Goal: Submit feedback/report problem

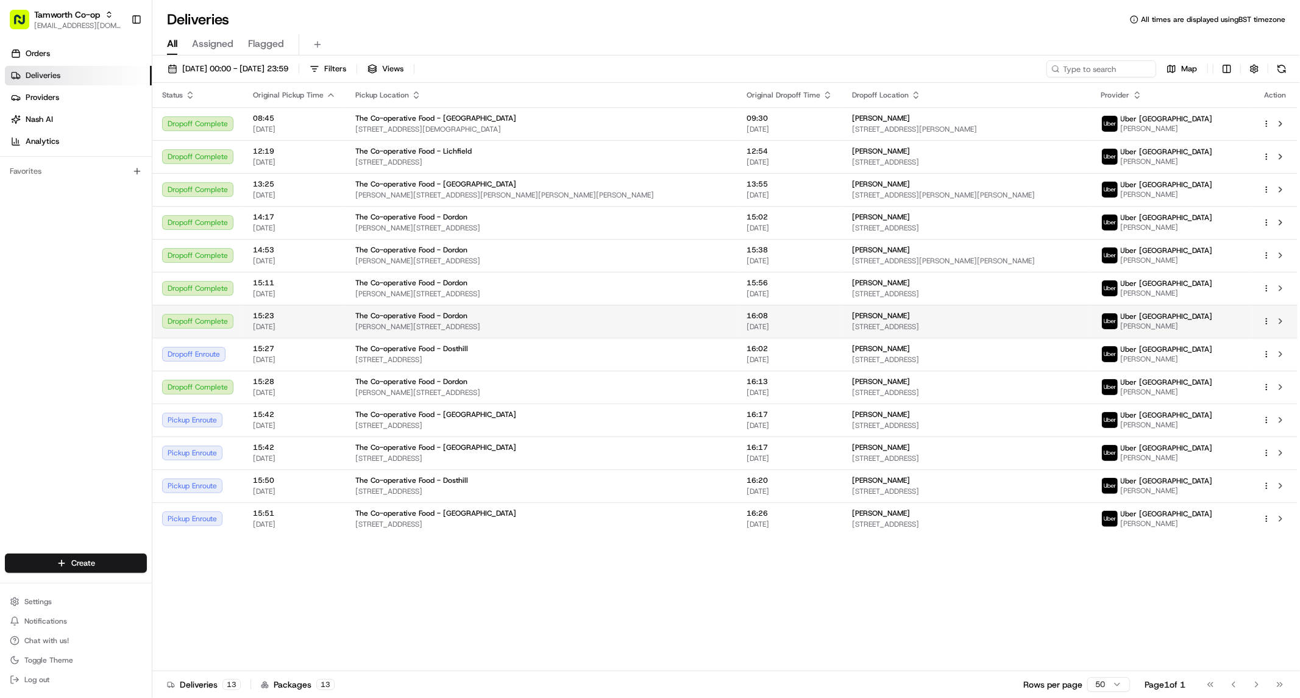
click at [1213, 325] on span "[PERSON_NAME]" at bounding box center [1167, 326] width 92 height 10
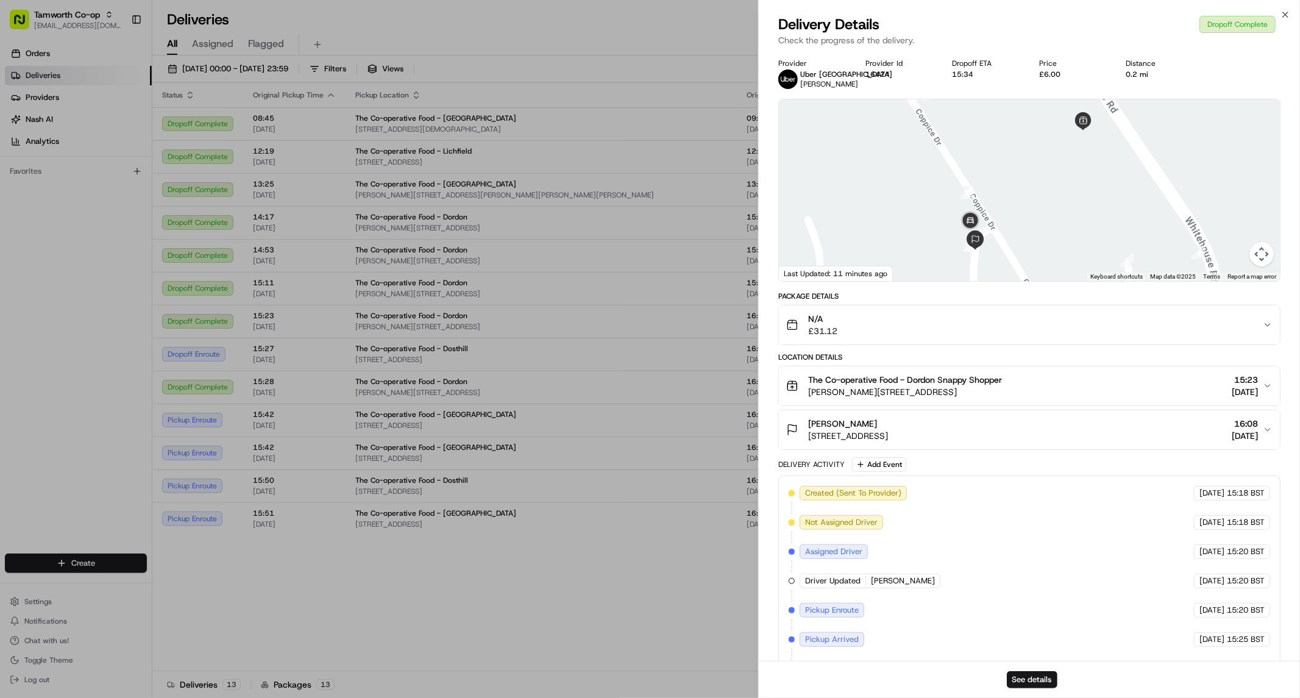
click at [805, 83] on span "[PERSON_NAME]" at bounding box center [829, 84] width 58 height 10
click at [825, 82] on span "[PERSON_NAME]" at bounding box center [829, 84] width 58 height 10
click at [1287, 23] on div "Delivery Details Dropoff Complete Check the progress of the delivery." at bounding box center [1029, 33] width 541 height 37
click at [1288, 15] on icon "button" at bounding box center [1285, 15] width 10 height 10
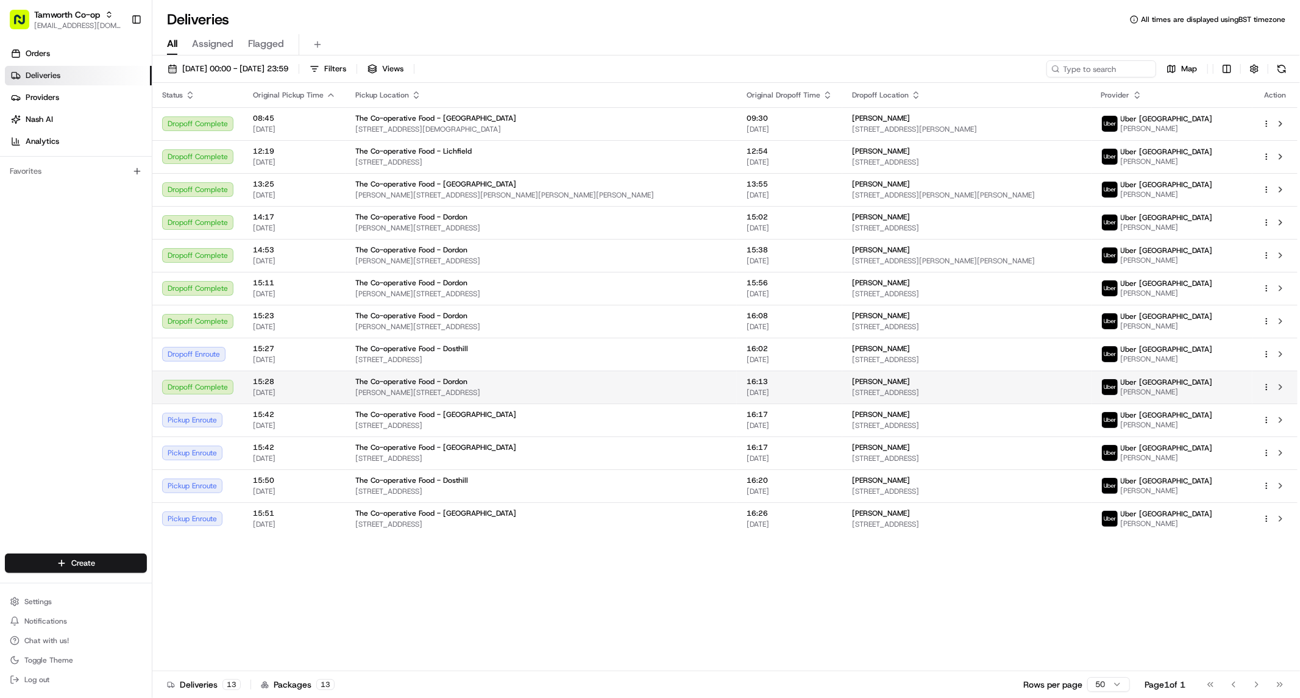
click at [1270, 382] on div at bounding box center [1275, 387] width 26 height 15
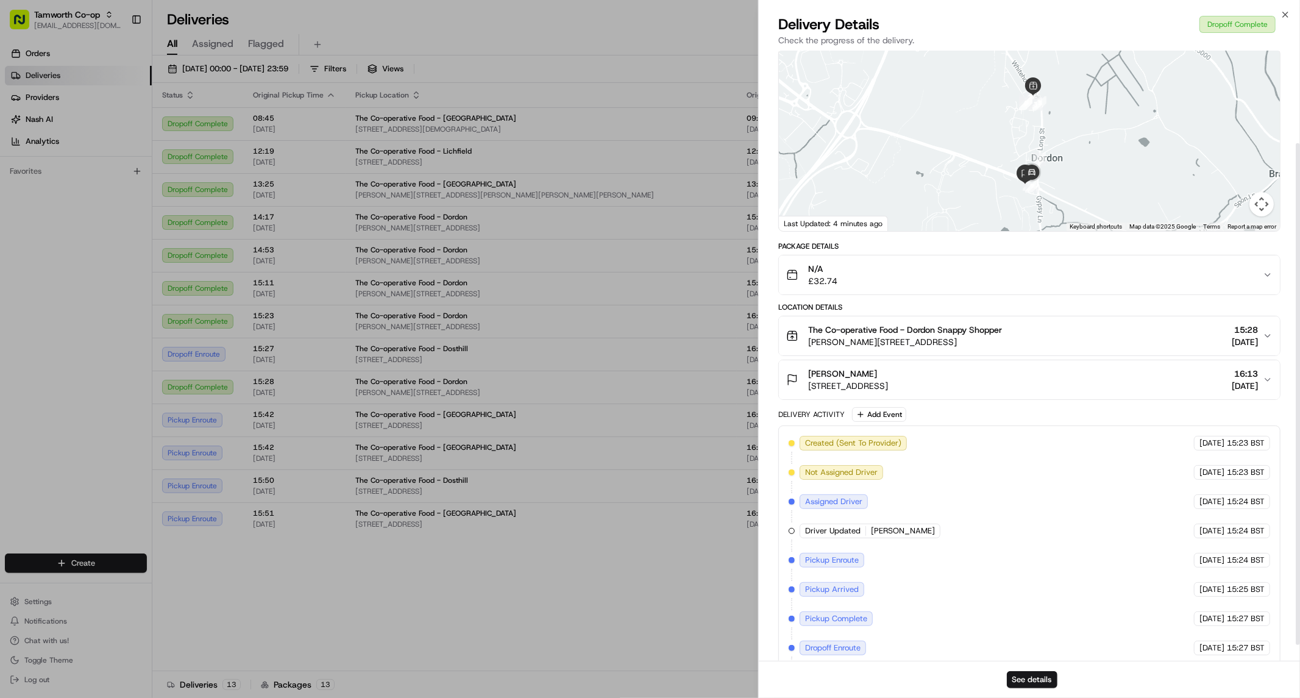
scroll to position [132, 0]
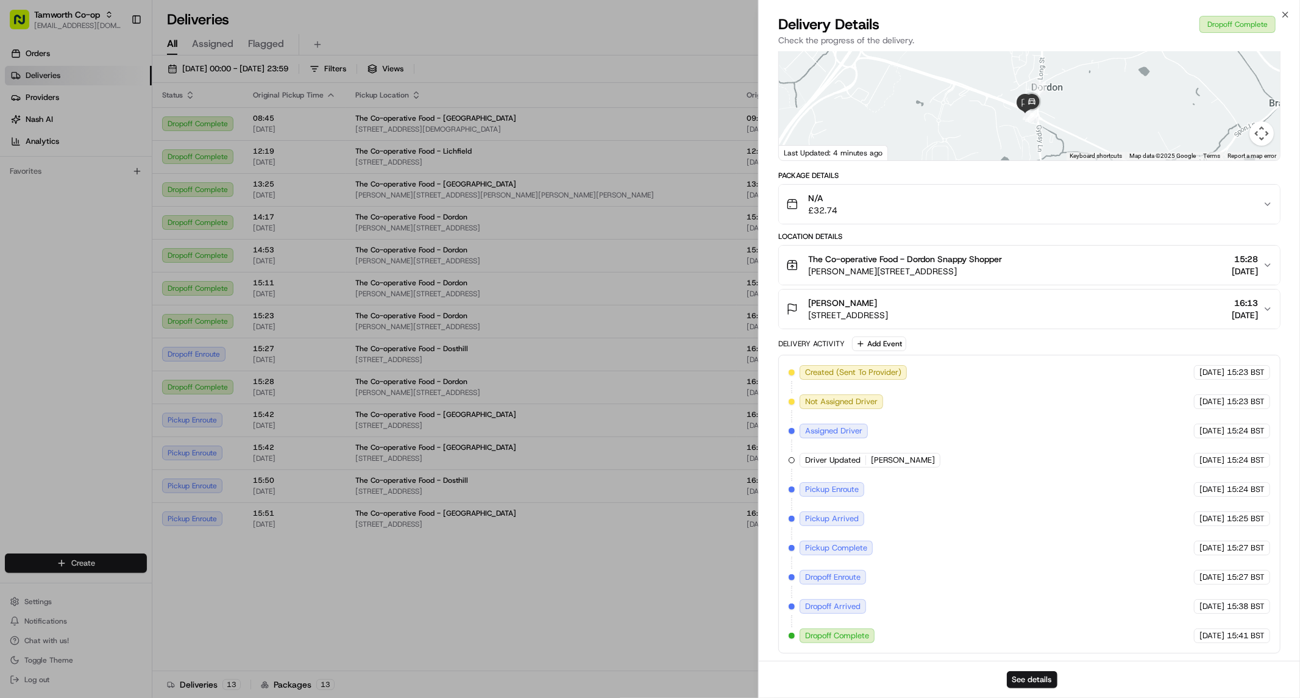
click at [861, 451] on div "Created (Sent To Provider) [GEOGRAPHIC_DATA] [GEOGRAPHIC_DATA] [DATE] 15:23 BST…" at bounding box center [1029, 504] width 481 height 278
click at [794, 457] on div at bounding box center [792, 460] width 6 height 6
click at [890, 459] on span "[PERSON_NAME]" at bounding box center [903, 460] width 64 height 11
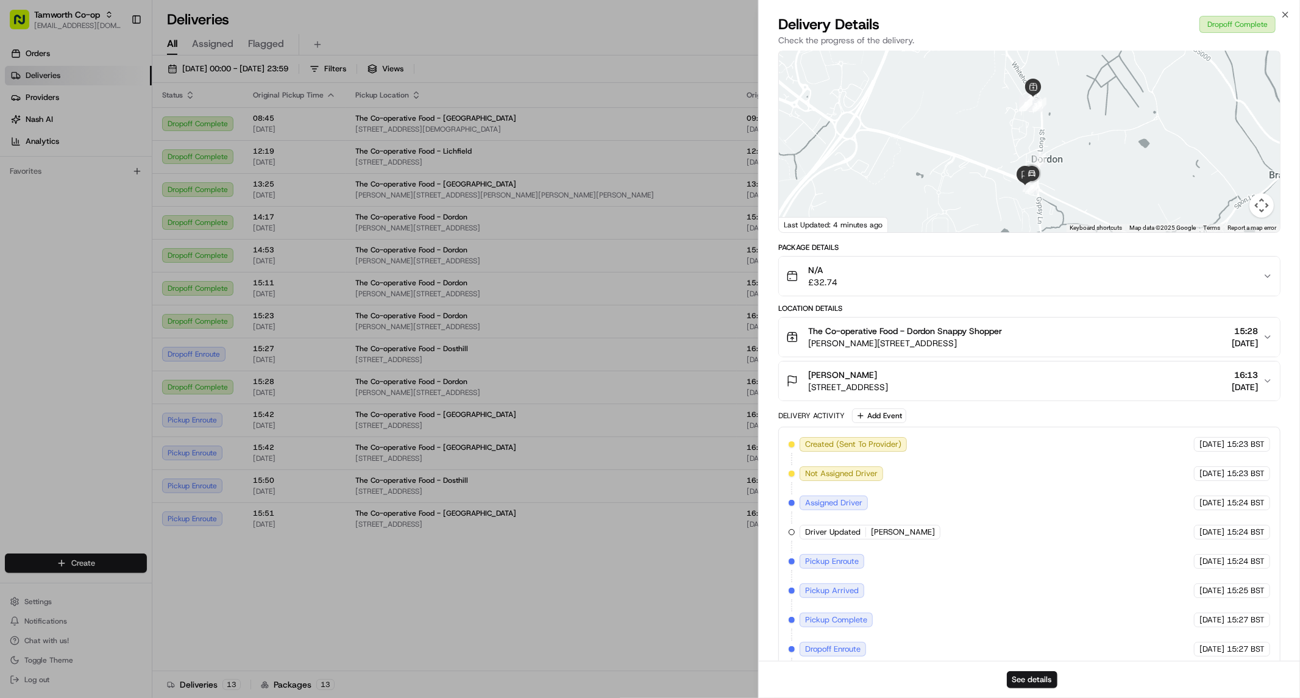
scroll to position [0, 0]
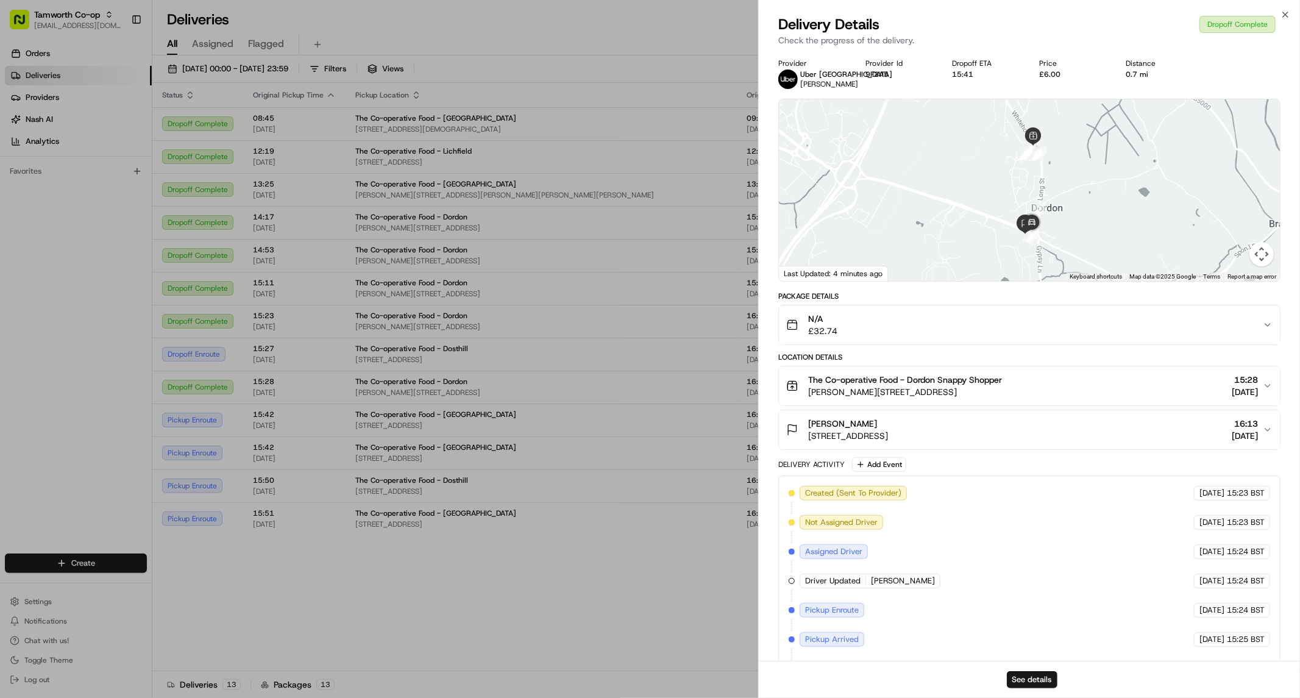
click at [790, 73] on img at bounding box center [788, 79] width 20 height 20
click at [797, 83] on div "Uber UK MOHAMMAD R." at bounding box center [835, 79] width 114 height 20
click at [1285, 15] on icon "button" at bounding box center [1285, 14] width 5 height 5
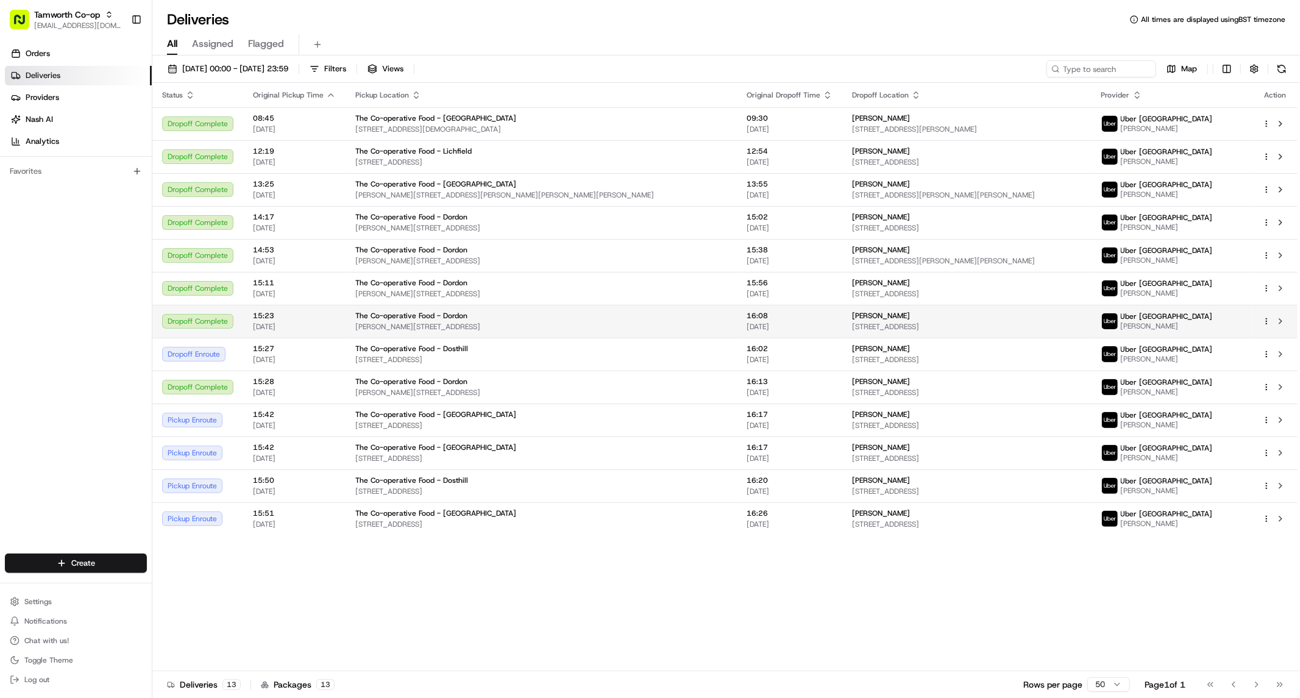
click at [1265, 318] on html "Tamworth Co-op dordonshop@tamworth.coop Toggle Sidebar Orders Deliveries Provid…" at bounding box center [650, 349] width 1300 height 698
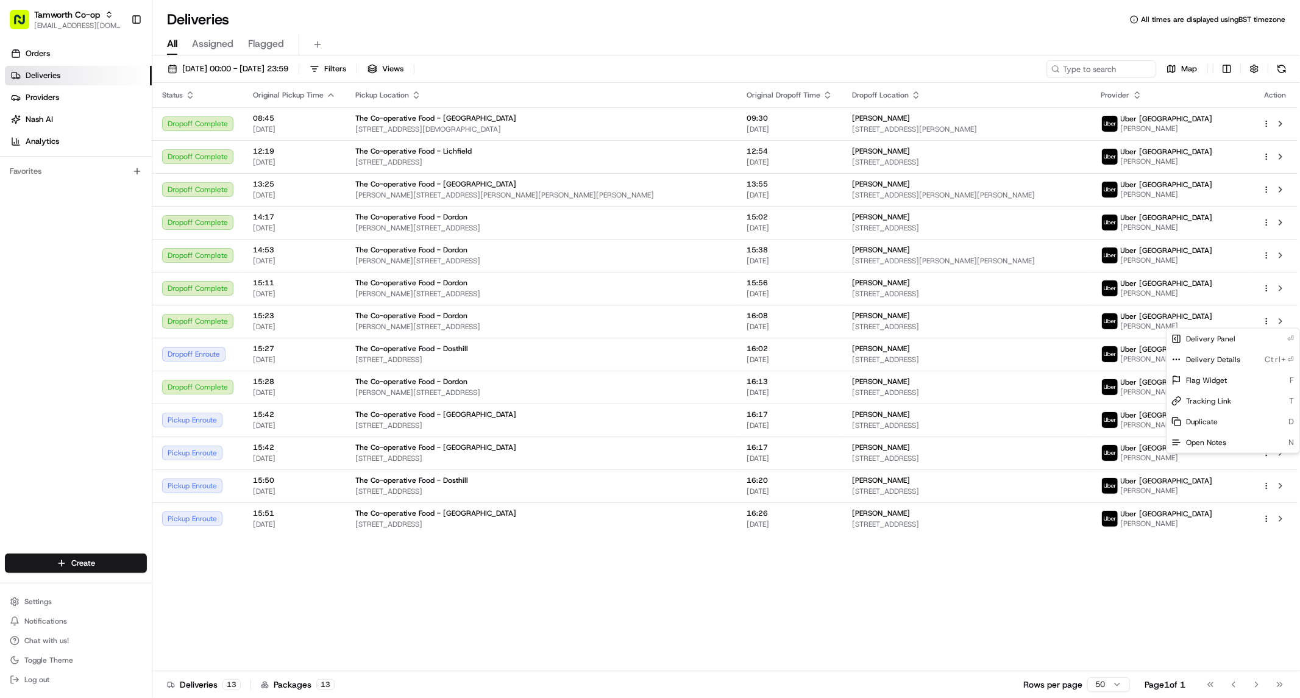
click at [1207, 313] on html "Tamworth Co-op dordonshop@tamworth.coop Toggle Sidebar Orders Deliveries Provid…" at bounding box center [650, 349] width 1300 height 698
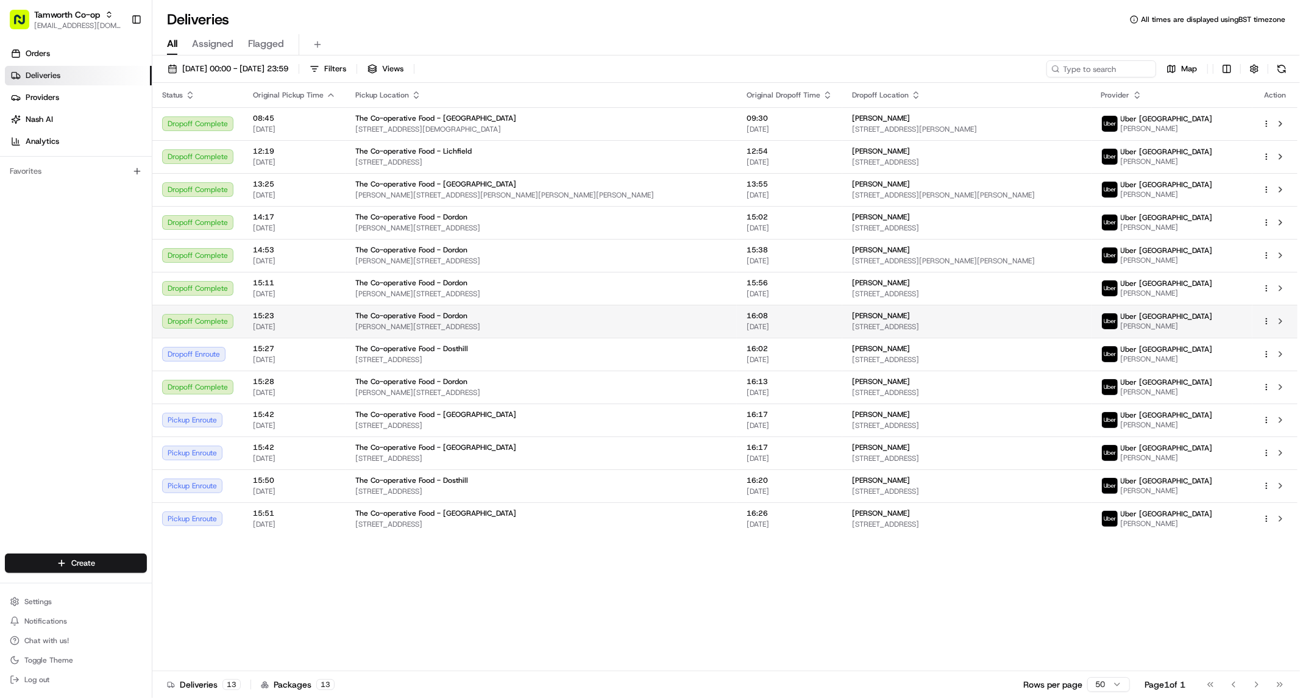
click at [1205, 312] on div "Uber [GEOGRAPHIC_DATA]" at bounding box center [1167, 316] width 92 height 10
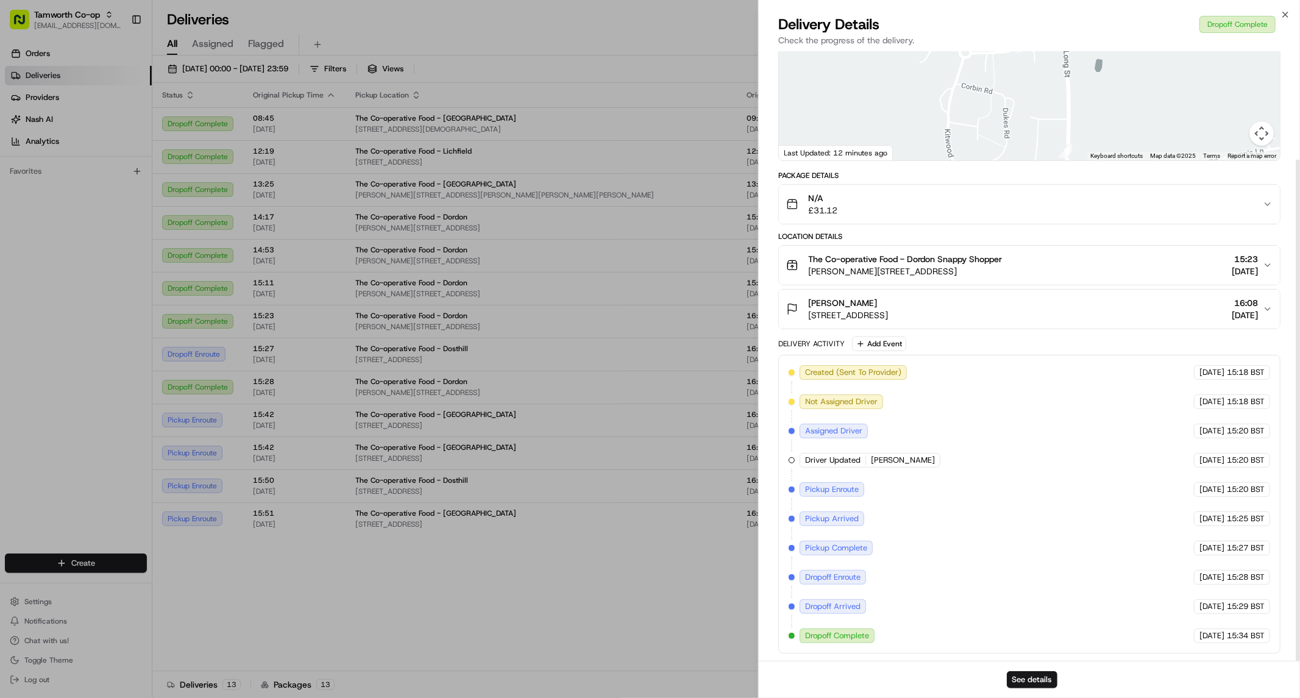
scroll to position [132, 0]
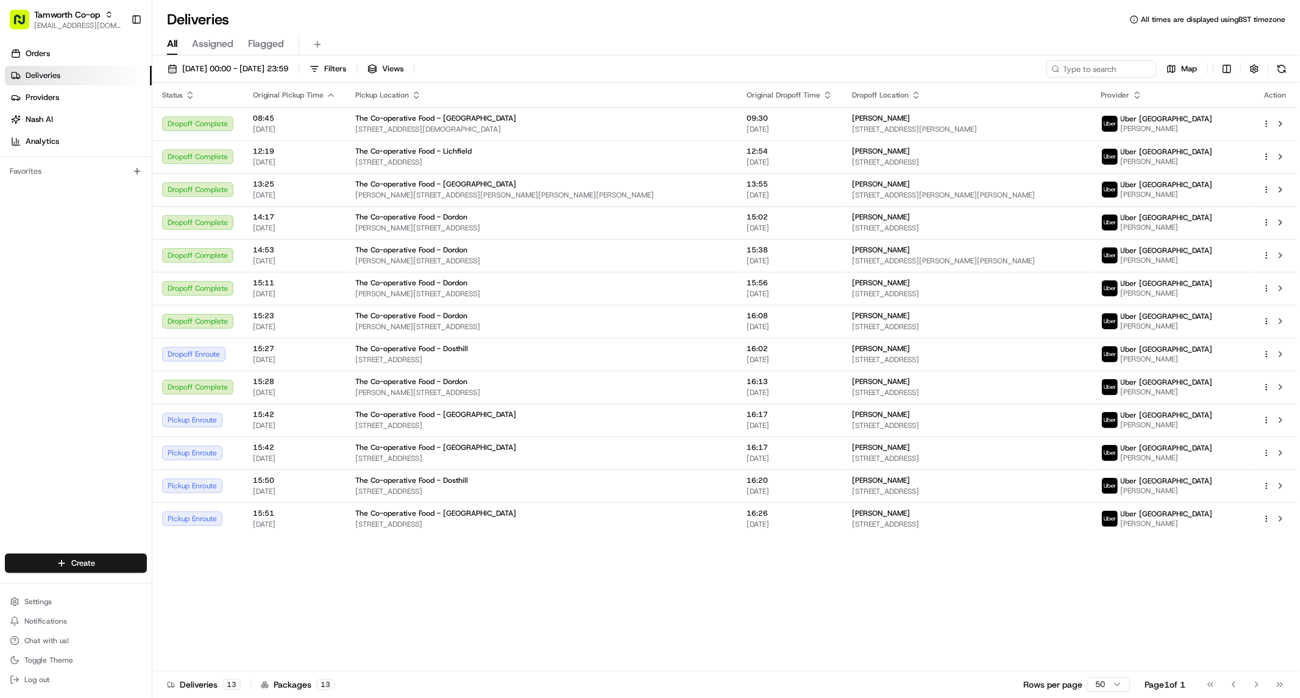
click at [851, 44] on div "All Assigned Flagged" at bounding box center [726, 44] width 1148 height 21
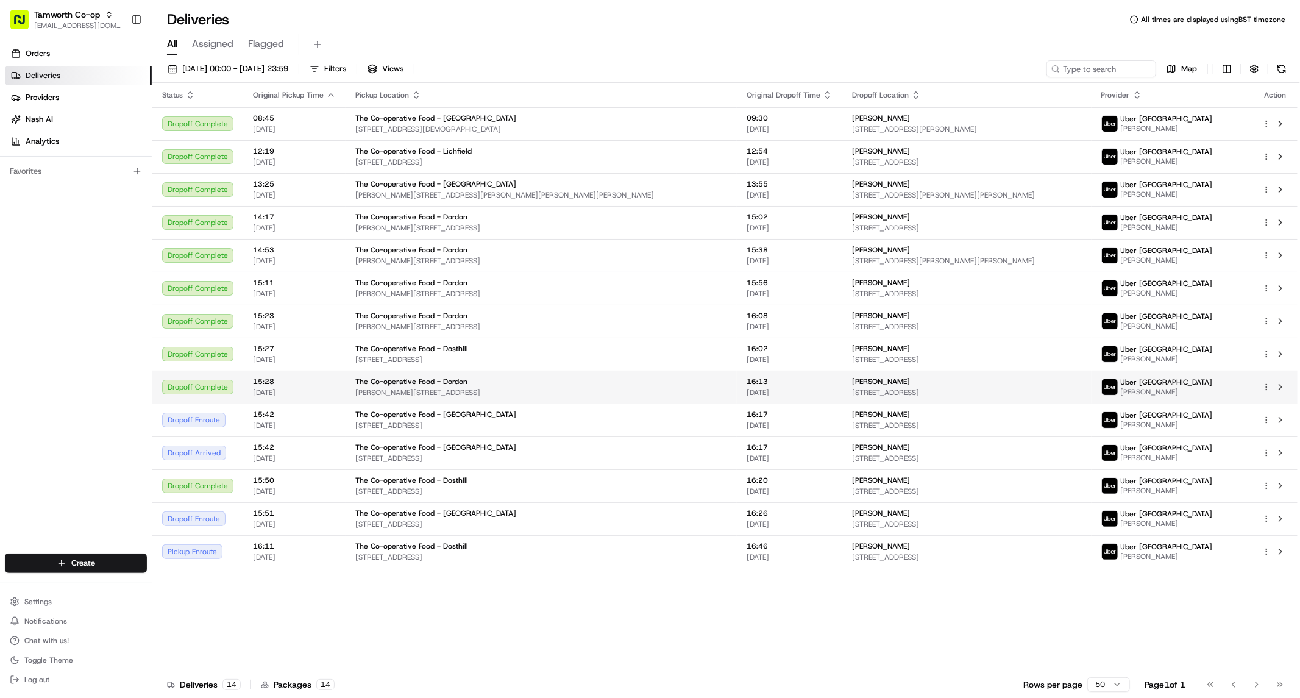
click at [1209, 392] on span "[PERSON_NAME]" at bounding box center [1167, 392] width 92 height 10
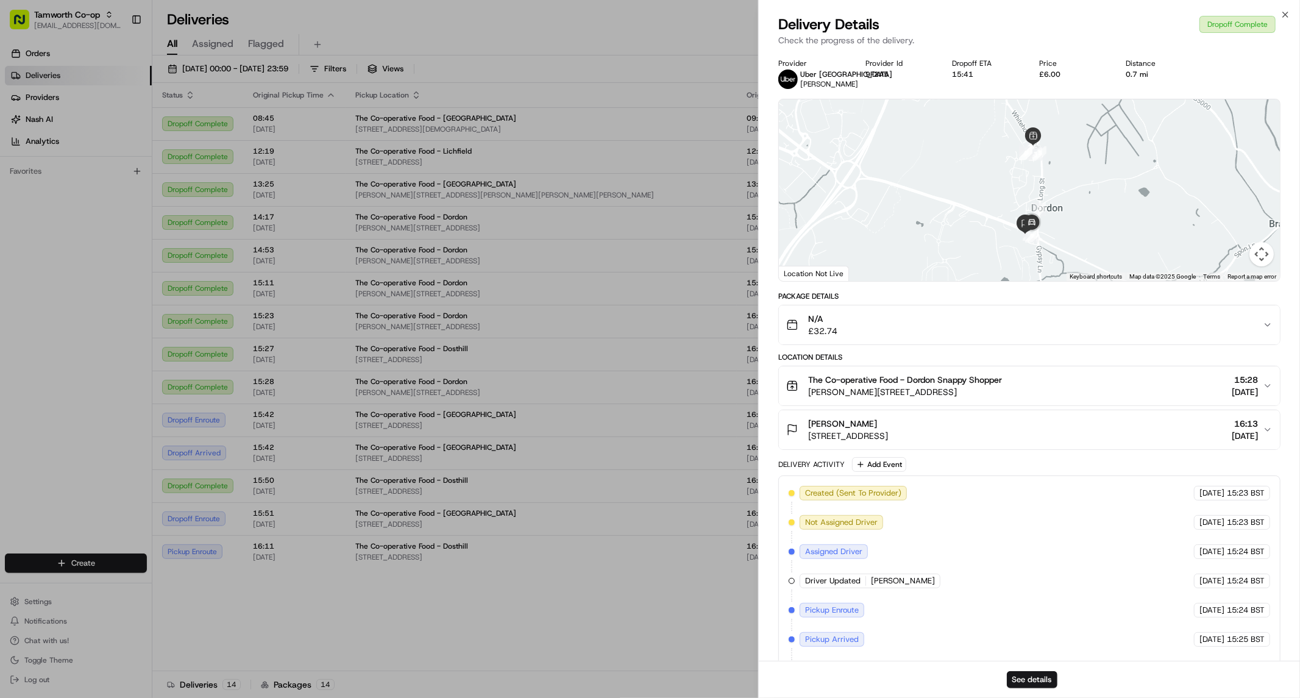
click at [787, 74] on img at bounding box center [788, 79] width 20 height 20
click at [806, 85] on span "[PERSON_NAME]" at bounding box center [829, 84] width 58 height 10
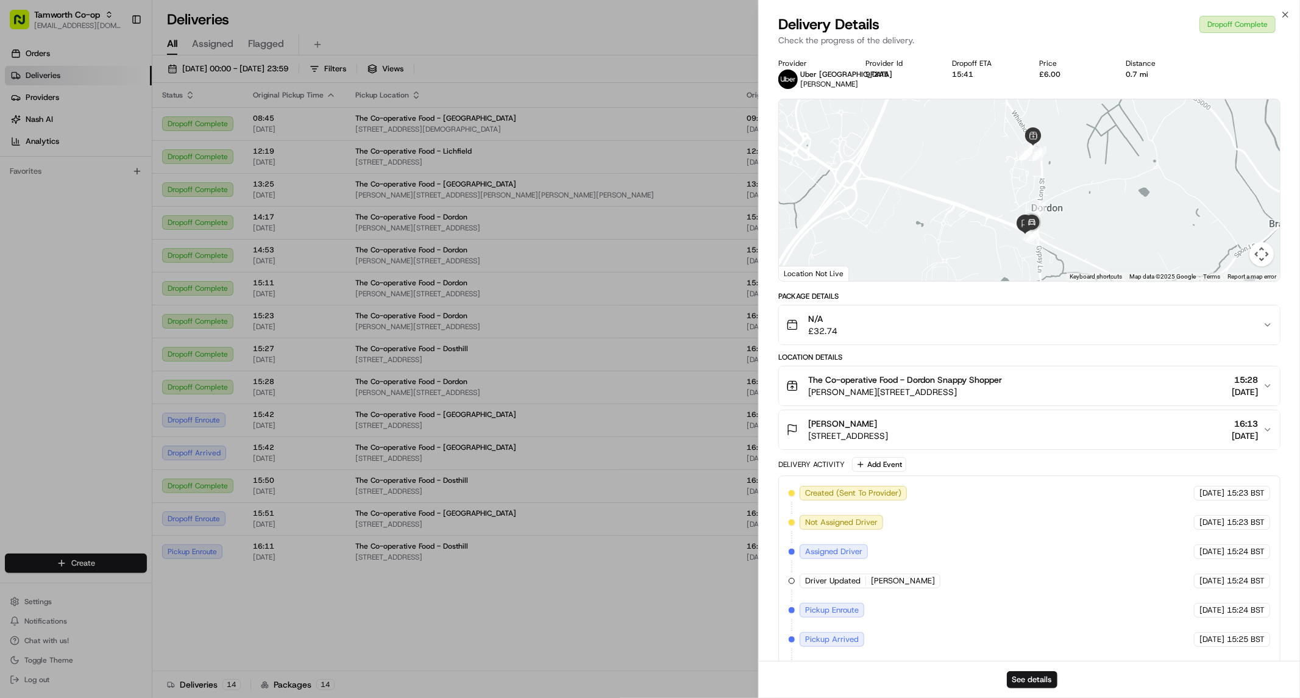
click at [872, 108] on div "← Move left → Move right ↑ Move up ↓ Move down + Zoom in - Zoom out Home Jump l…" at bounding box center [1029, 190] width 502 height 183
click at [1033, 683] on button "See details" at bounding box center [1032, 679] width 51 height 17
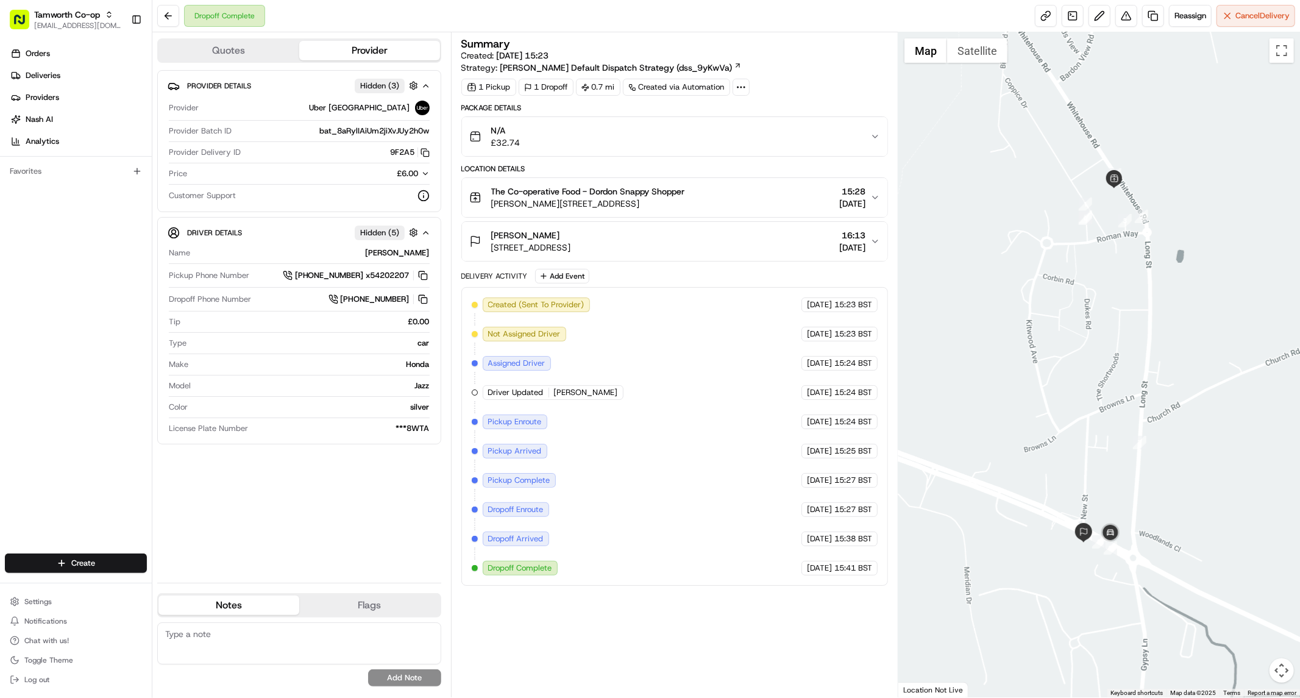
click at [405, 255] on div "[PERSON_NAME]" at bounding box center [312, 252] width 235 height 11
click at [266, 622] on textarea at bounding box center [299, 643] width 284 height 42
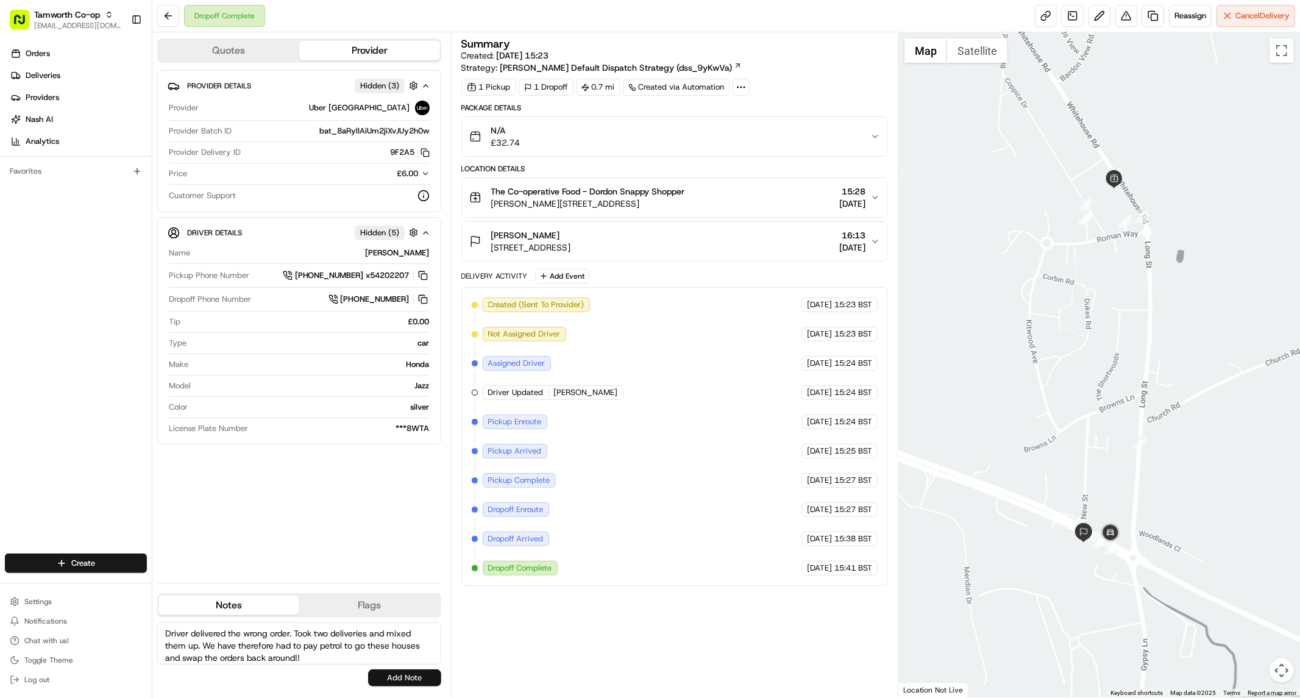
type textarea "Driver delivered the wrong order. Took two deliveries and mixed them up. We hav…"
click at [377, 672] on button "Add Note" at bounding box center [404, 677] width 73 height 17
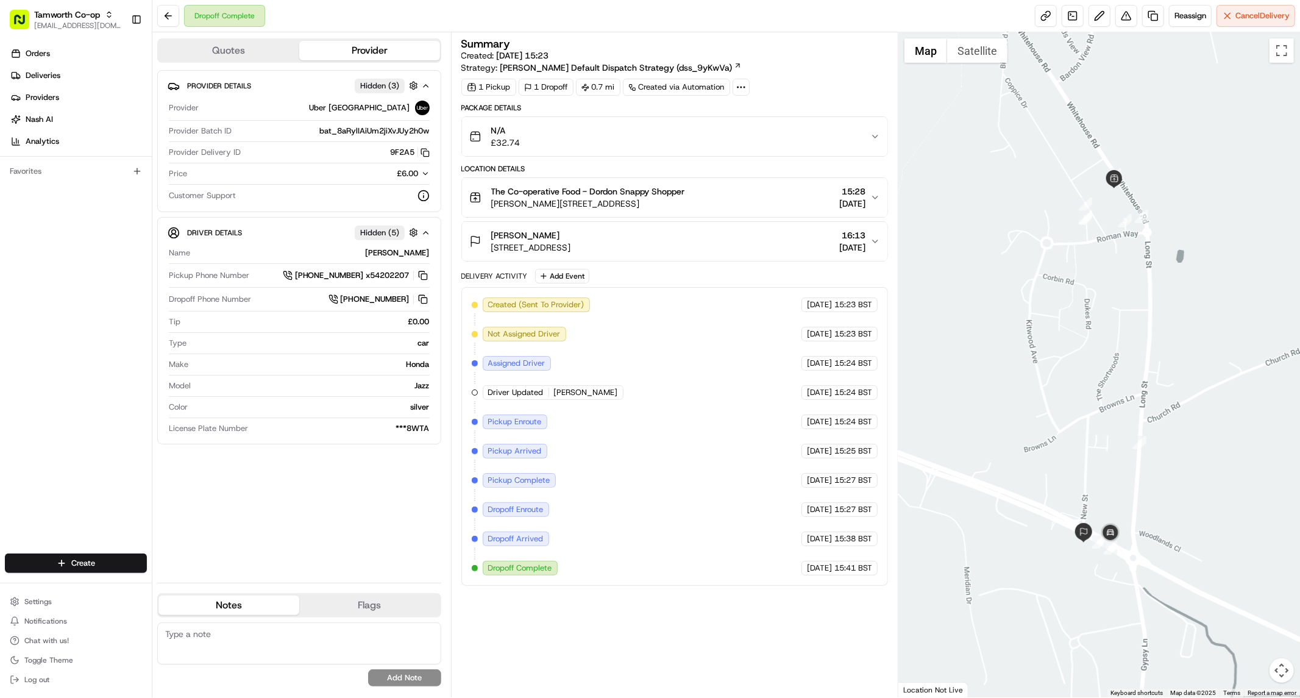
scroll to position [0, 0]
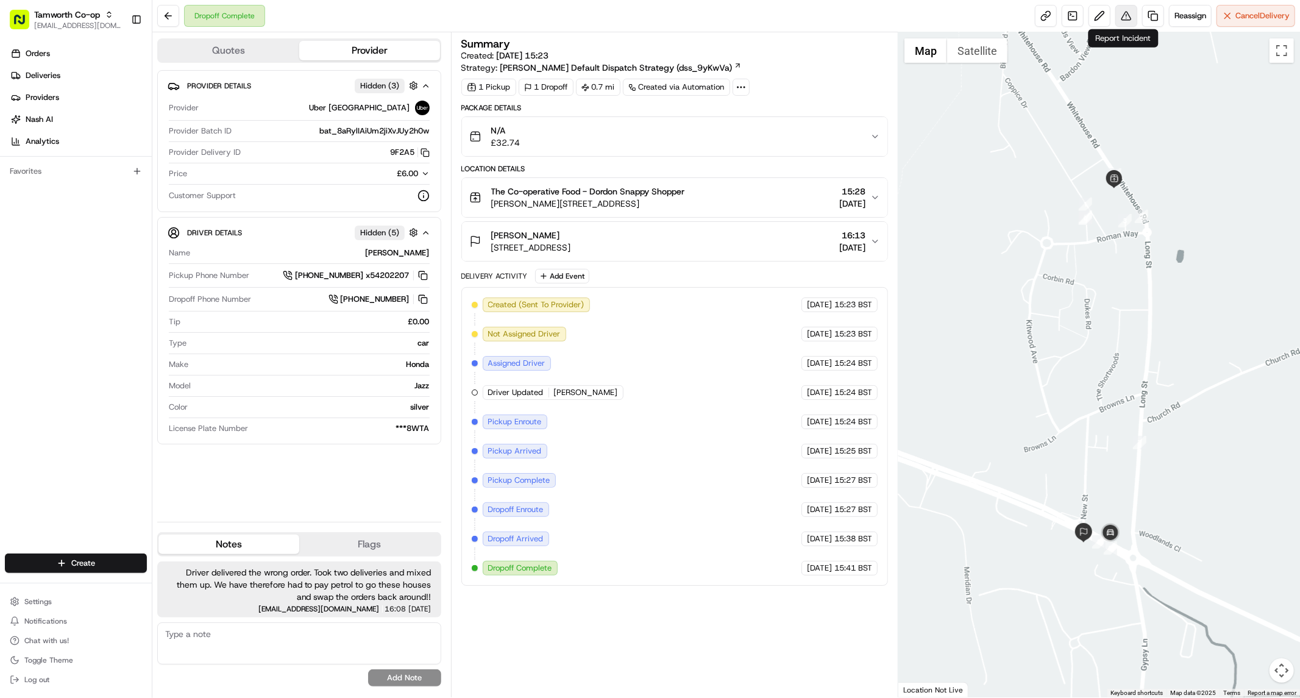
click at [1124, 21] on button at bounding box center [1126, 16] width 22 height 22
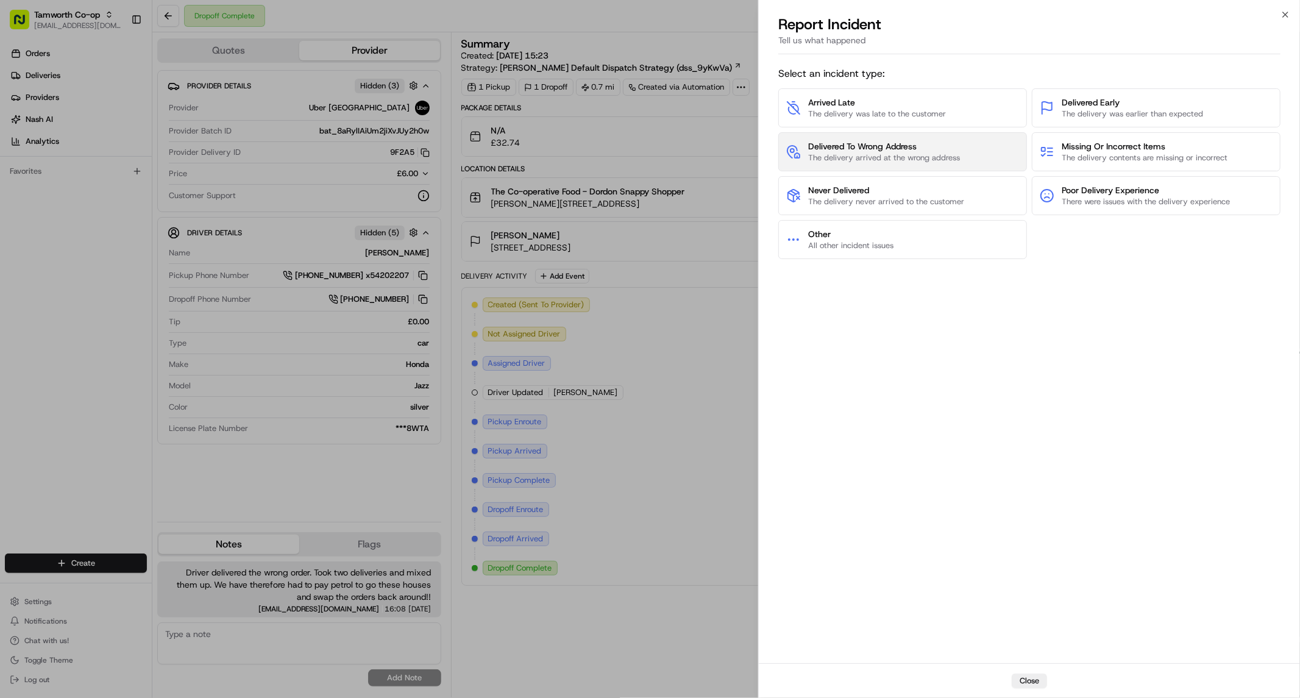
click at [949, 151] on span "Delivered To Wrong Address" at bounding box center [884, 146] width 152 height 12
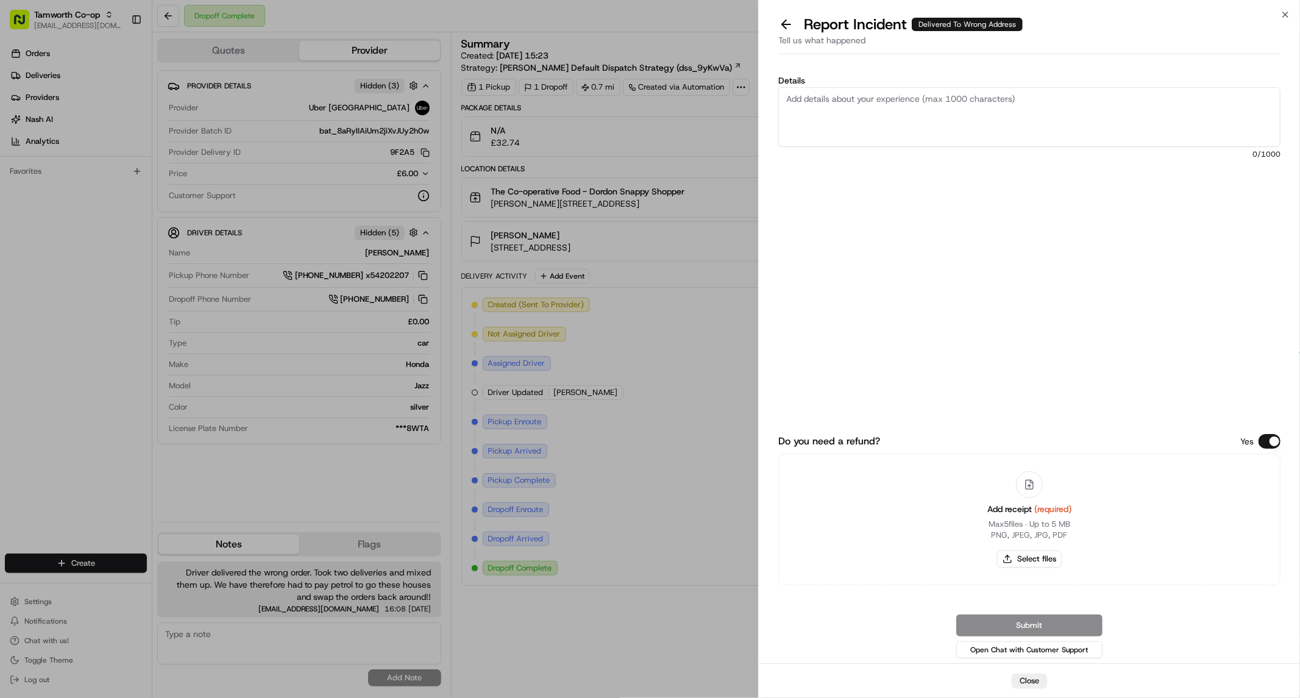
click at [959, 99] on textarea "Details" at bounding box center [1029, 117] width 502 height 60
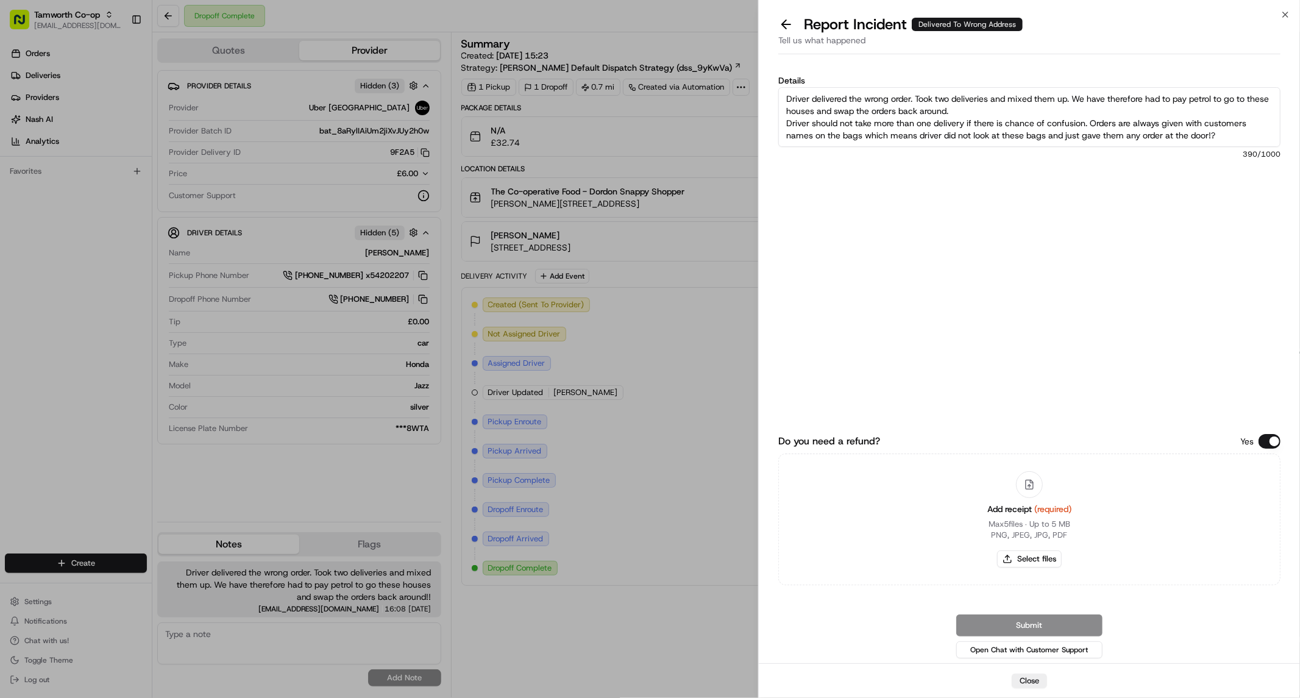
type textarea "Driver delivered the wrong order. Took two deliveries and mixed them up. We hav…"
click at [1028, 627] on div "Submit Open Chat with Customer Support" at bounding box center [1029, 637] width 502 height 46
click at [1043, 553] on button "Select files" at bounding box center [1029, 558] width 65 height 17
click at [1015, 650] on button "Open Chat with Customer Support" at bounding box center [1029, 649] width 146 height 17
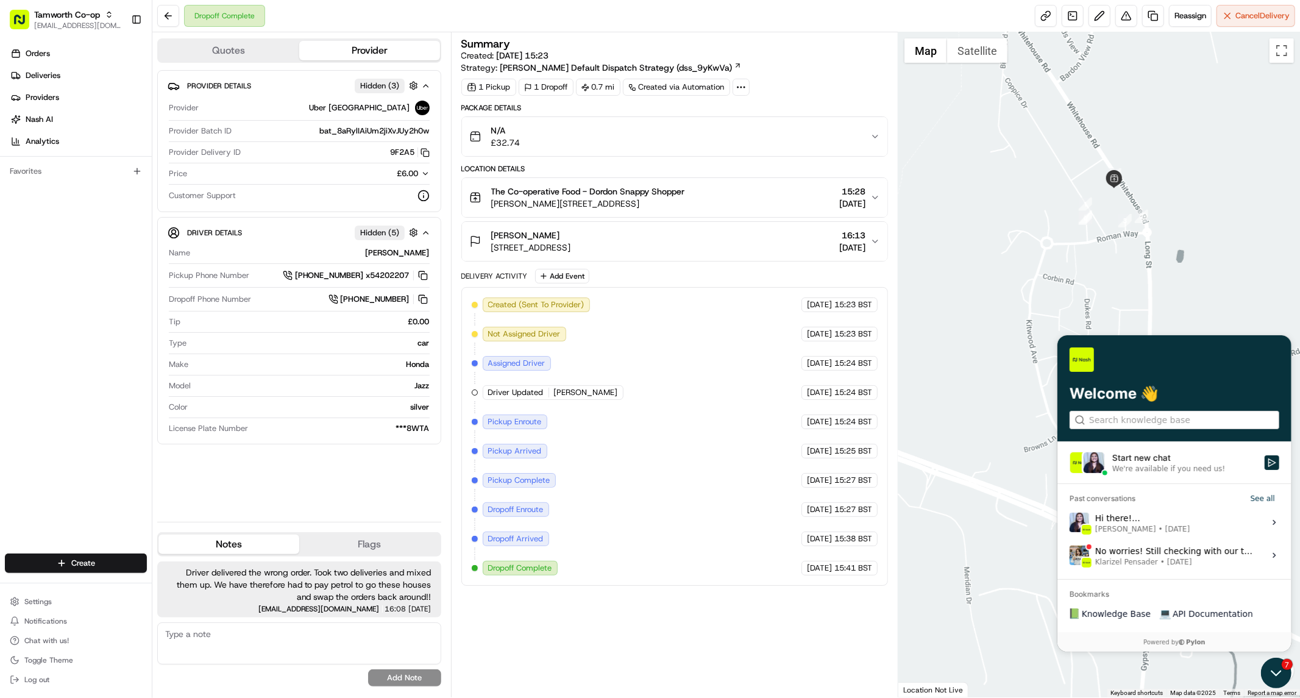
click at [1271, 673] on icon "Open customer support" at bounding box center [1275, 672] width 30 height 30
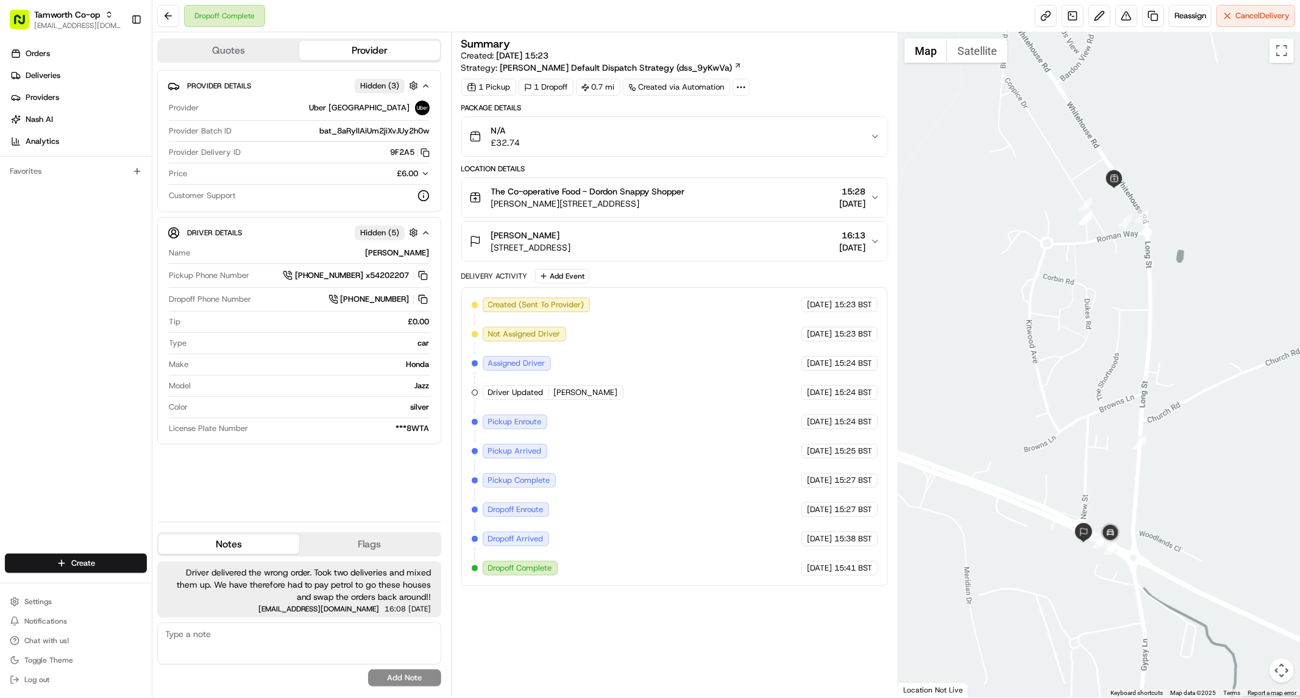
drag, startPoint x: 10, startPoint y: 16, endPoint x: 1271, endPoint y: 674, distance: 1422.2
click at [1271, 674] on button "Map camera controls" at bounding box center [1282, 670] width 24 height 24
click at [1117, 16] on button at bounding box center [1126, 16] width 22 height 22
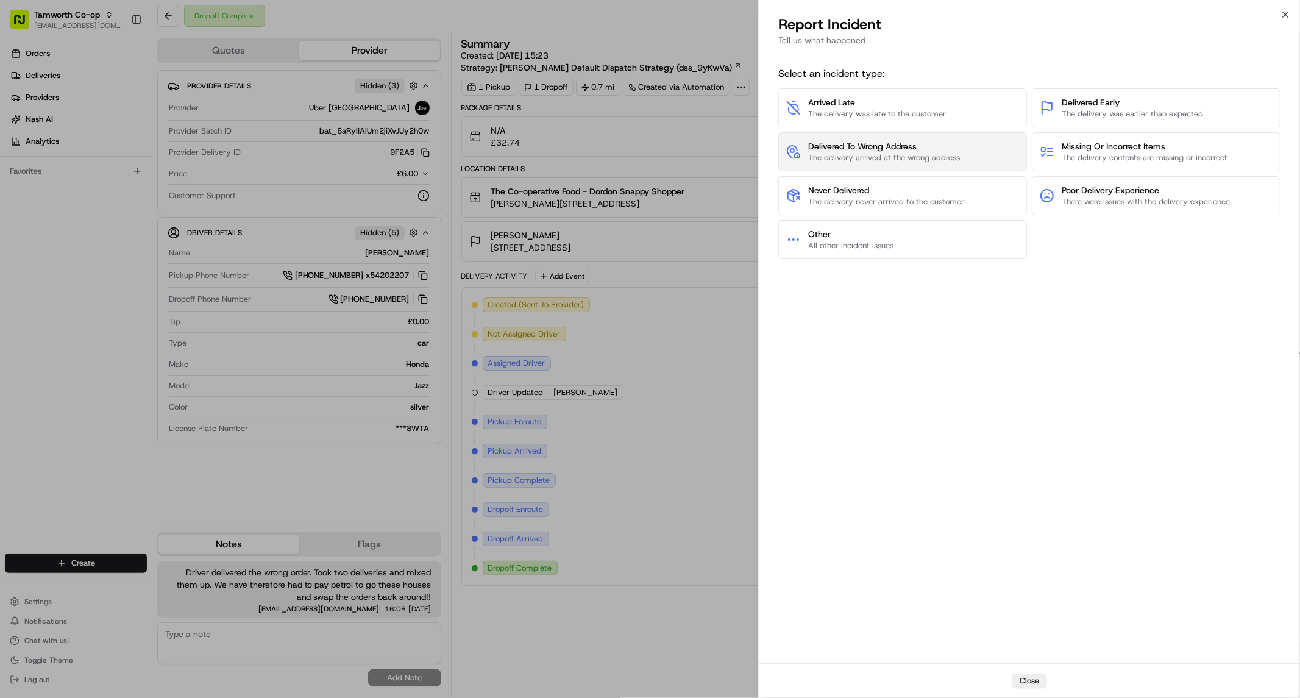
click at [897, 157] on span "The delivery arrived at the wrong address" at bounding box center [884, 157] width 152 height 11
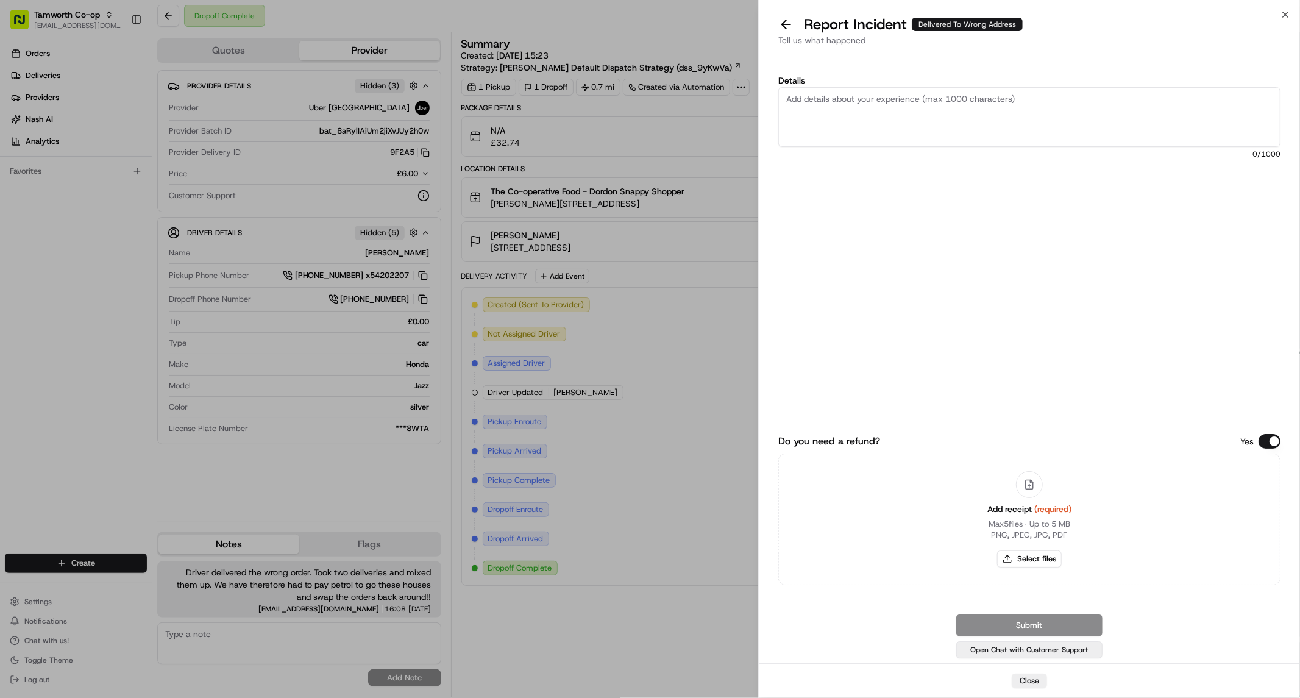
click at [1057, 648] on button "Open Chat with Customer Support" at bounding box center [1029, 649] width 146 height 17
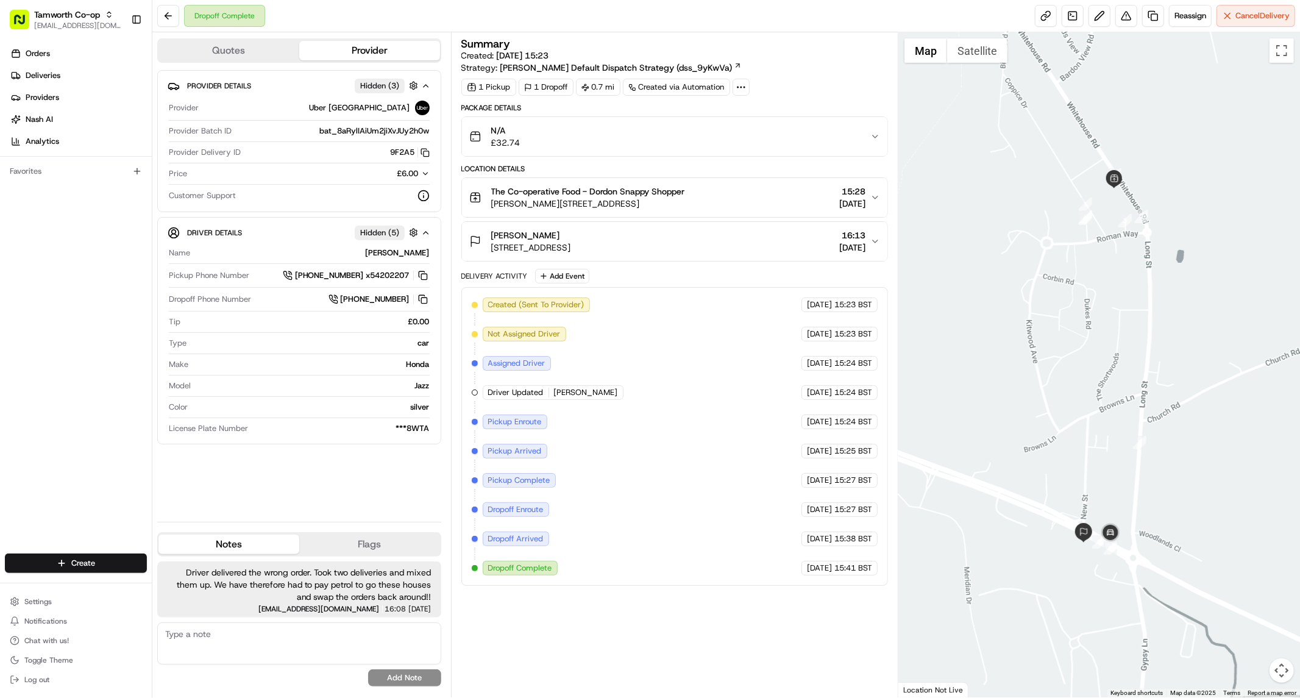
click at [418, 174] on div "£6.00" at bounding box center [403, 173] width 52 height 11
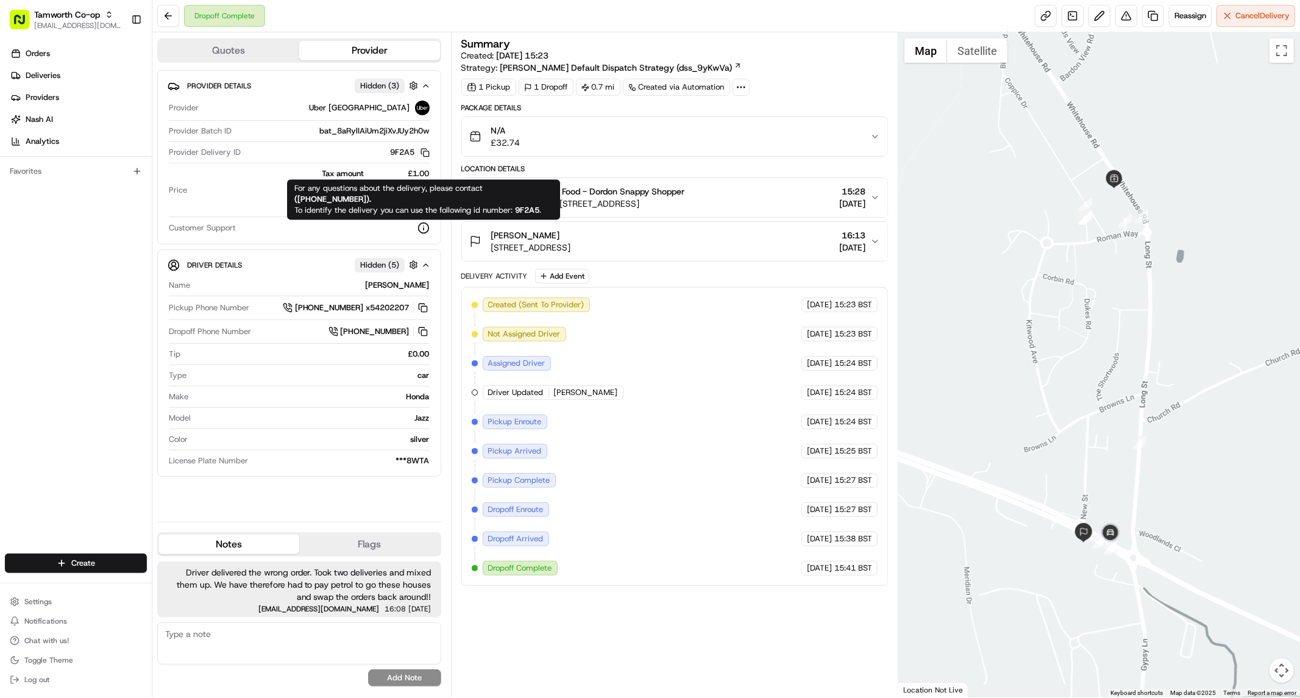
click at [424, 230] on icon at bounding box center [423, 228] width 12 height 12
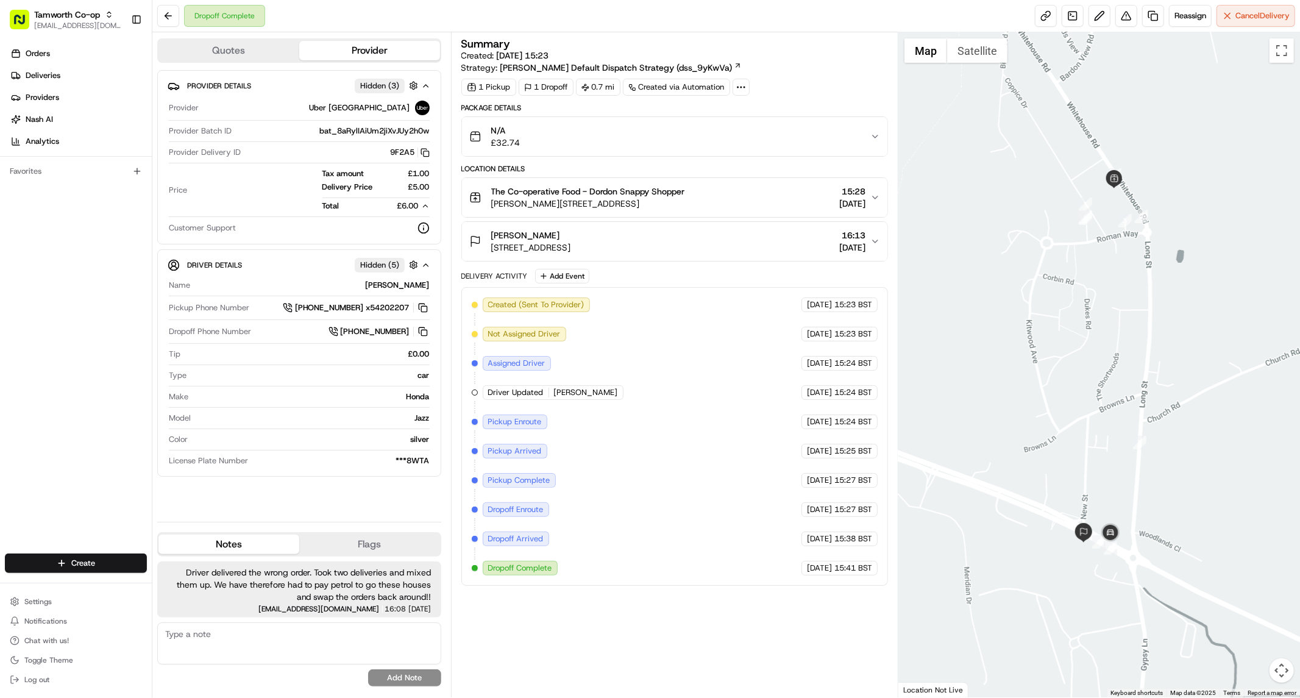
click at [417, 226] on icon at bounding box center [423, 228] width 12 height 12
click at [1123, 18] on button at bounding box center [1126, 16] width 22 height 22
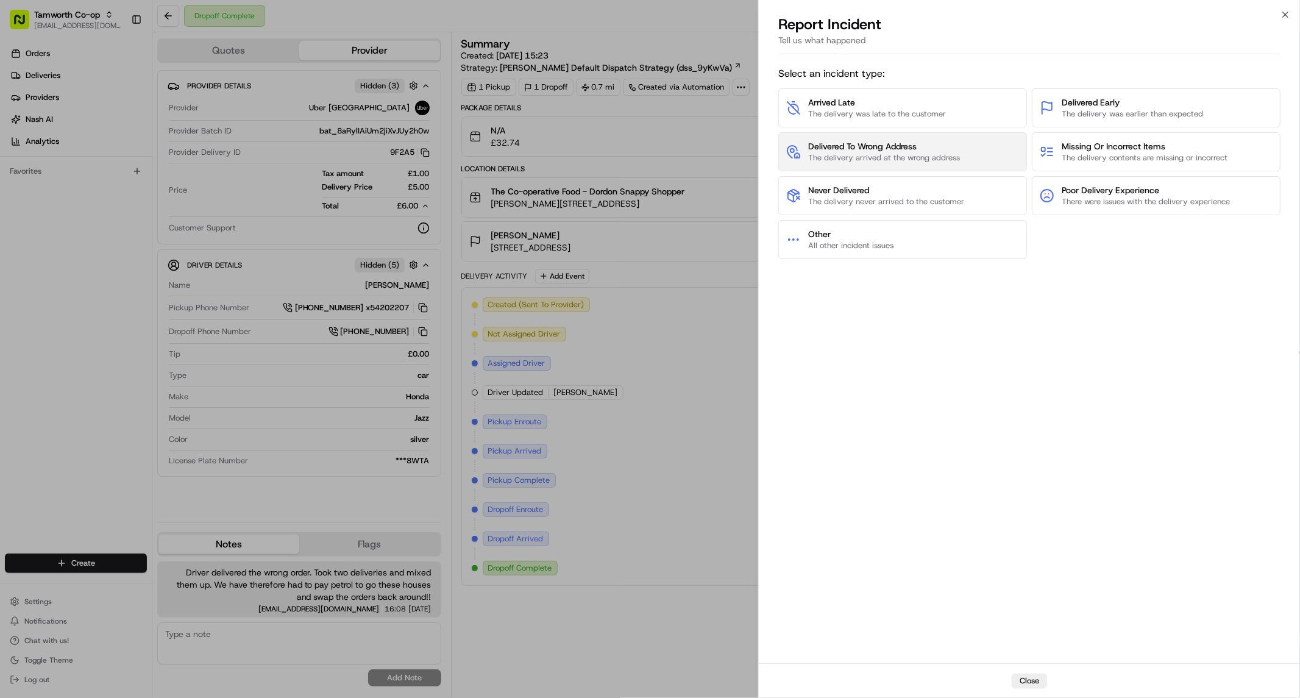
click at [878, 168] on button "Delivered To Wrong Address The delivery arrived at the wrong address" at bounding box center [902, 151] width 249 height 39
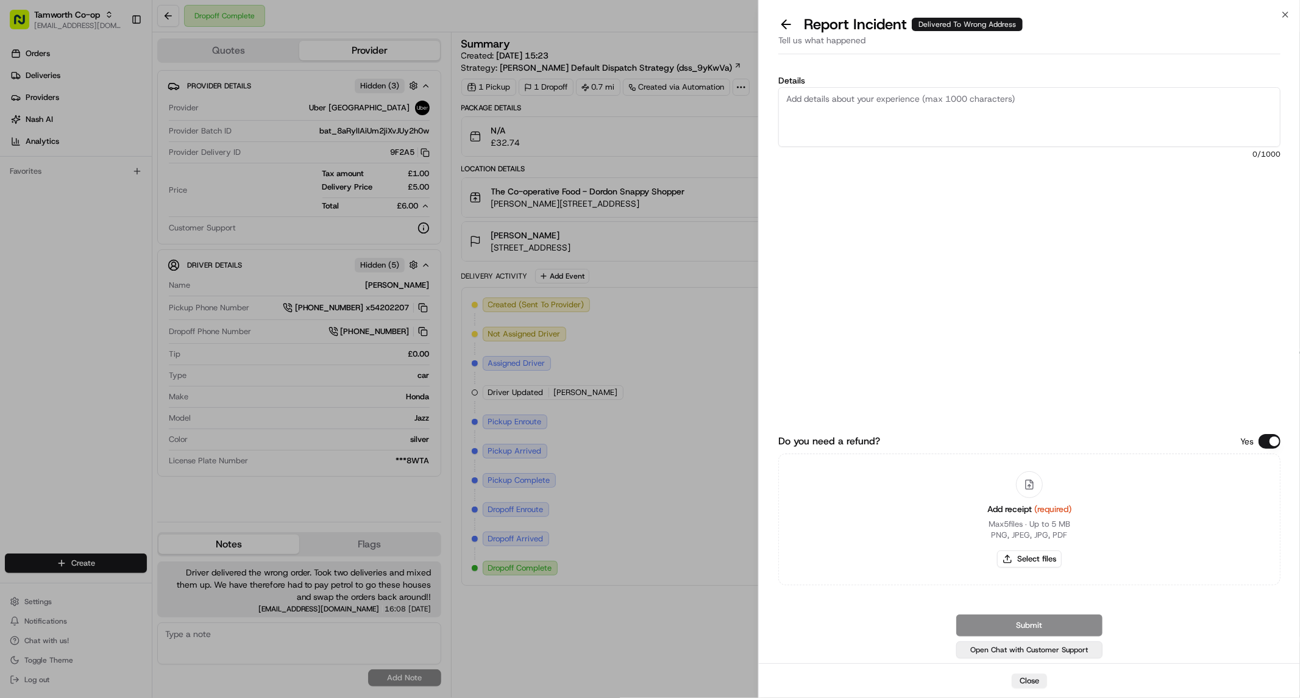
click at [1047, 653] on button "Open Chat with Customer Support" at bounding box center [1029, 649] width 146 height 17
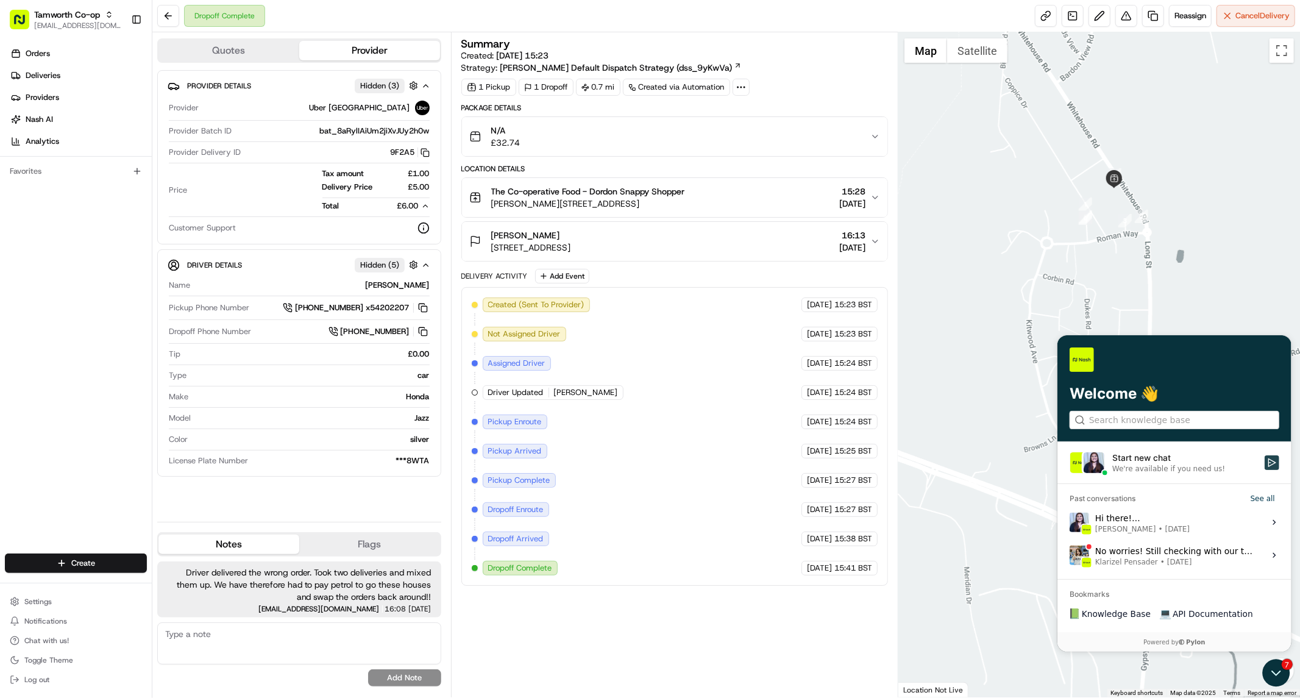
click at [1271, 462] on icon "Start new chat" at bounding box center [1271, 462] width 10 height 10
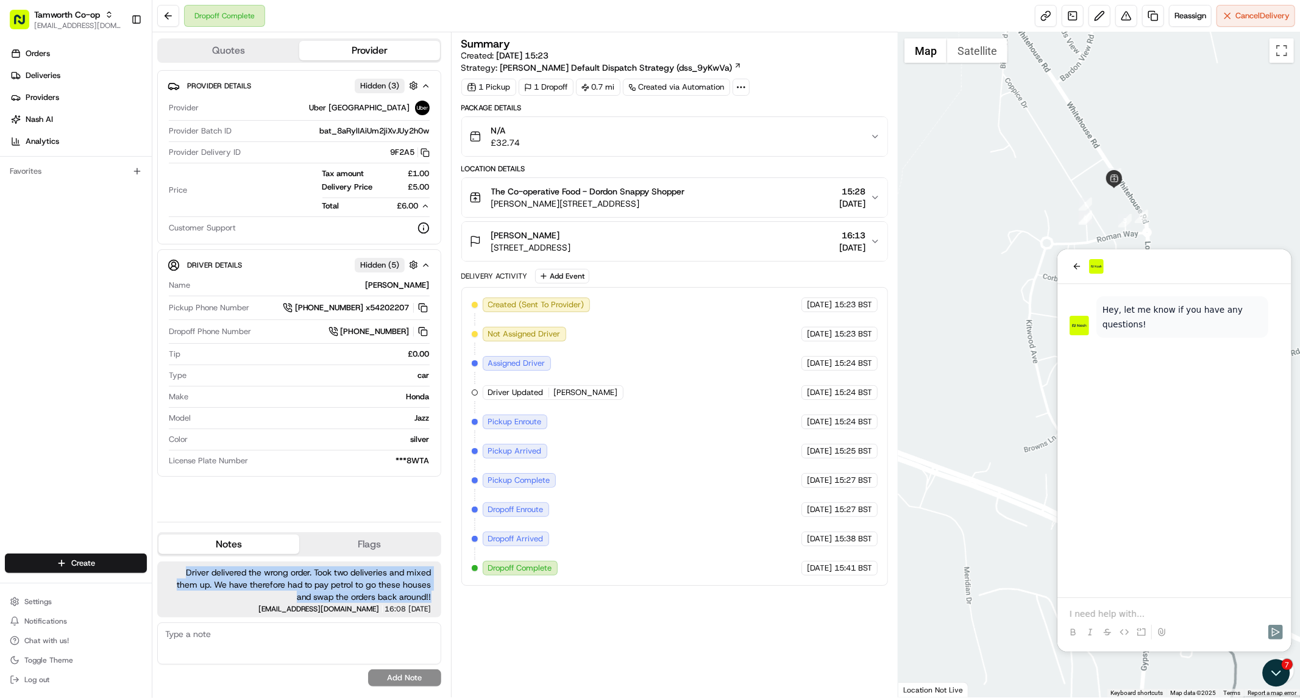
drag, startPoint x: 181, startPoint y: 572, endPoint x: 434, endPoint y: 592, distance: 253.8
click at [434, 592] on div "Driver delivered the wrong order. Took two deliveries and mixed them up. We hav…" at bounding box center [299, 589] width 284 height 56
copy span "Driver delivered the wrong order. Took two deliveries and mixed them up. We hav…"
click at [1206, 616] on p at bounding box center [1174, 613] width 210 height 12
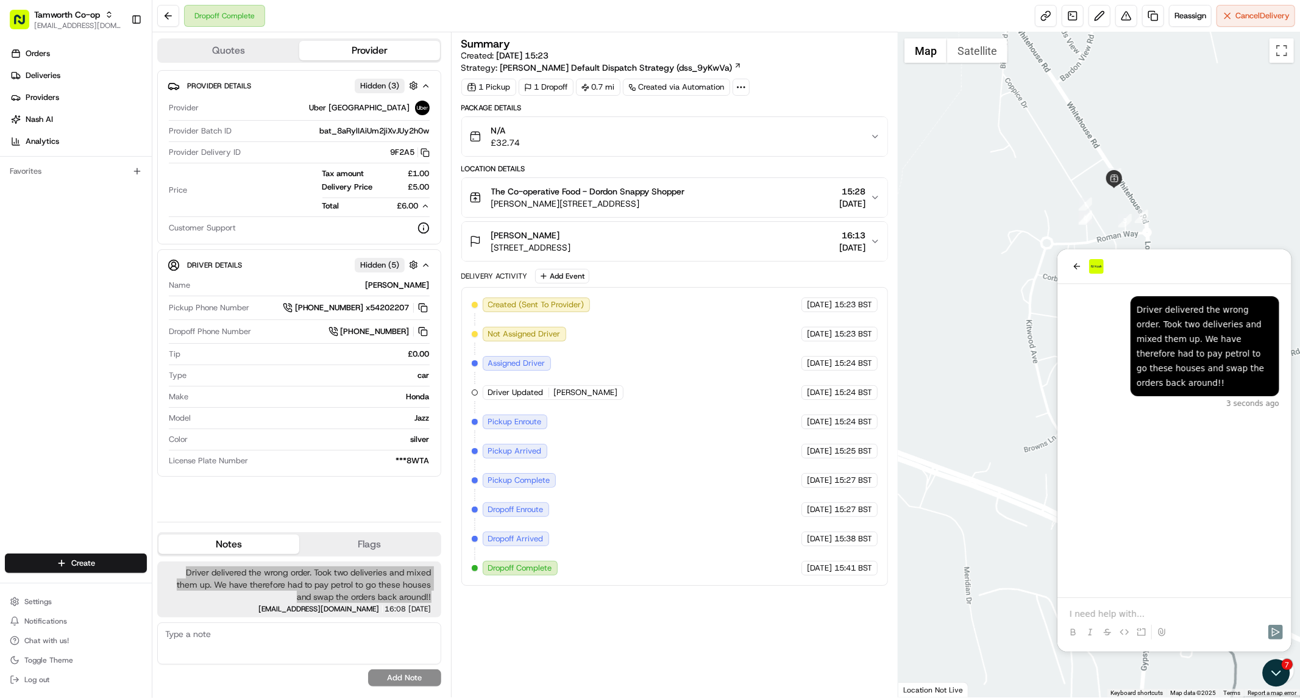
click at [1131, 611] on p at bounding box center [1174, 613] width 210 height 12
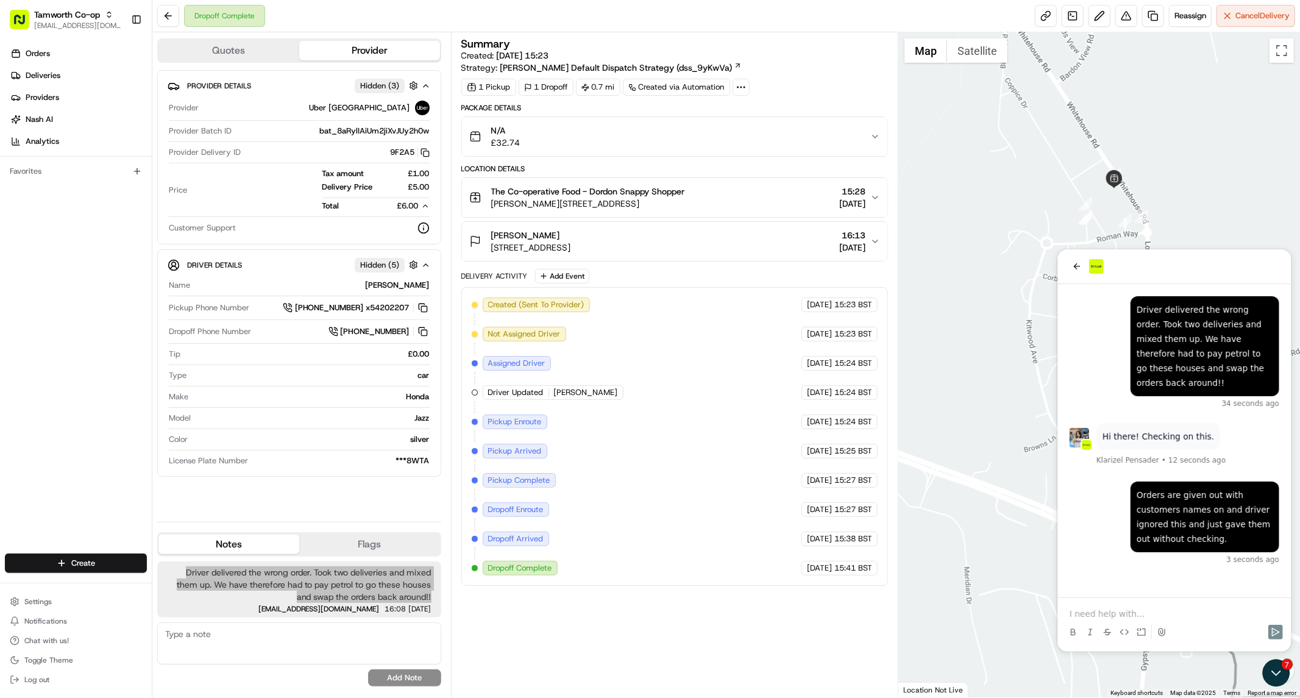
click at [1131, 610] on p at bounding box center [1174, 613] width 210 height 12
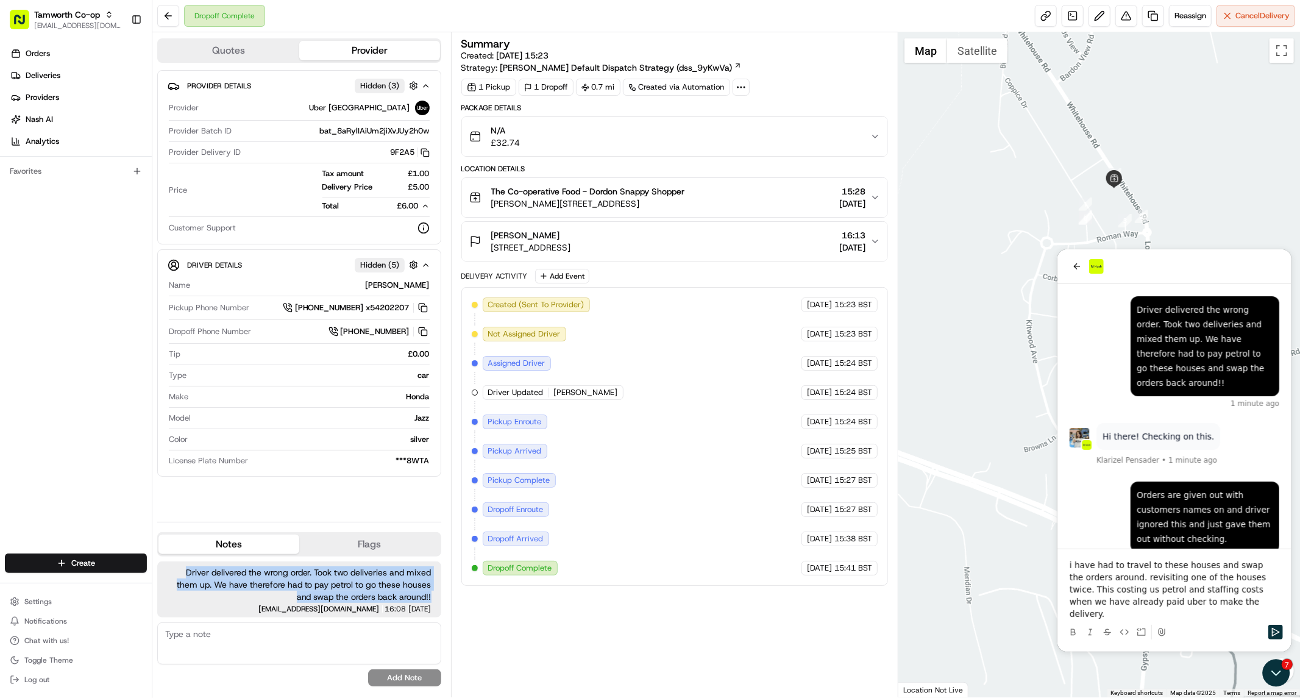
scroll to position [69, 0]
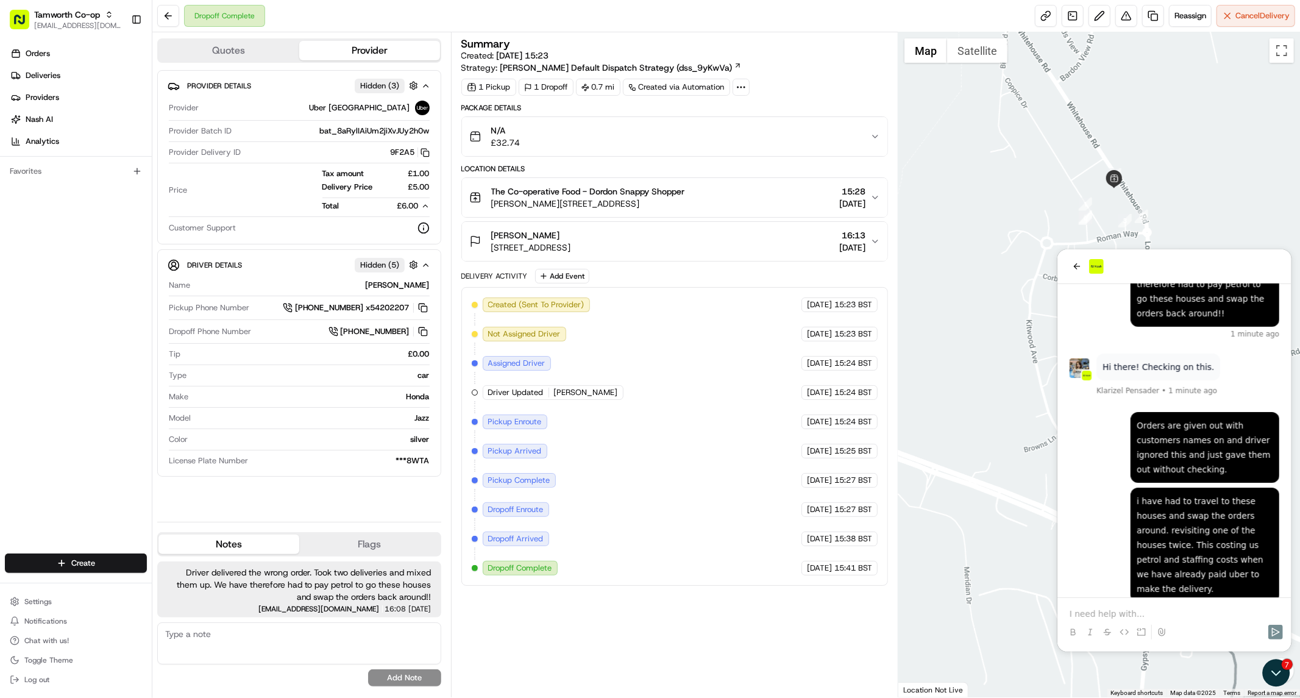
click at [716, 442] on div "Created (Sent To Provider) [GEOGRAPHIC_DATA] [GEOGRAPHIC_DATA] [DATE] 15:23 BST…" at bounding box center [675, 436] width 406 height 278
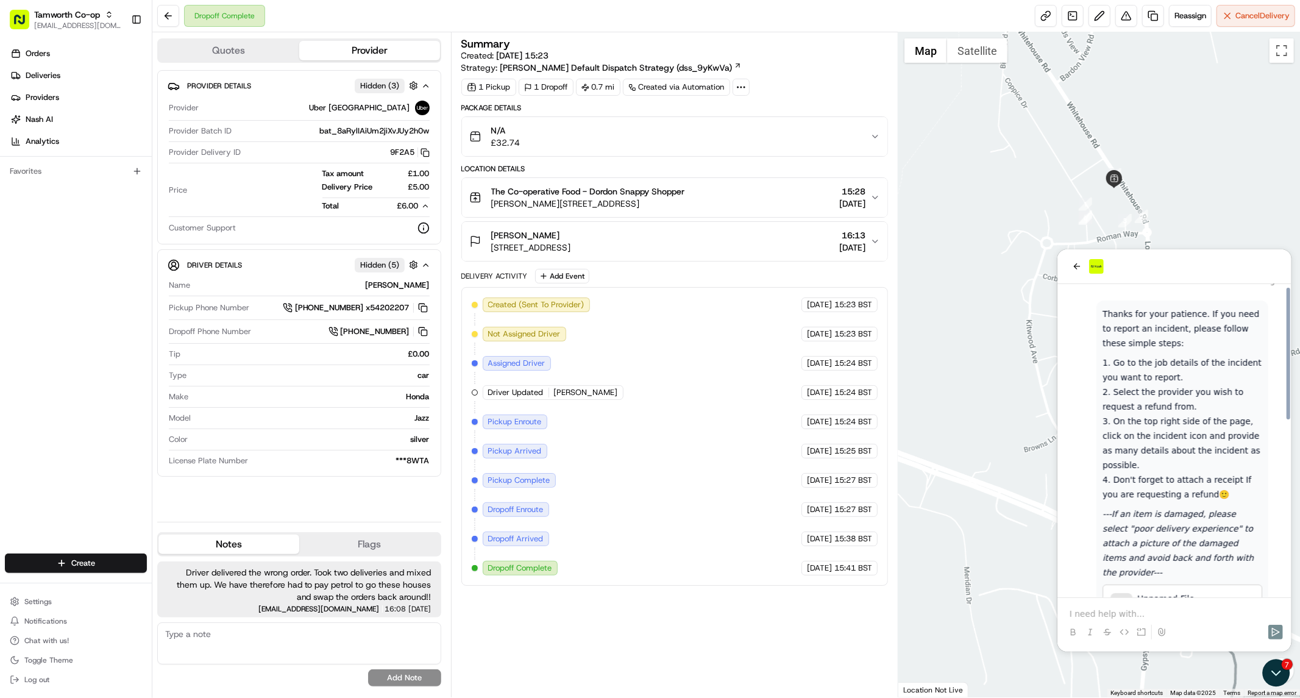
scroll to position [416, 0]
